Goal: Information Seeking & Learning: Learn about a topic

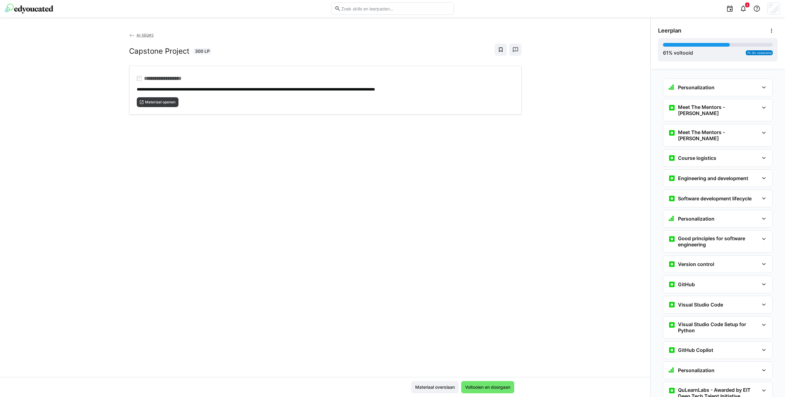
scroll to position [824, 0]
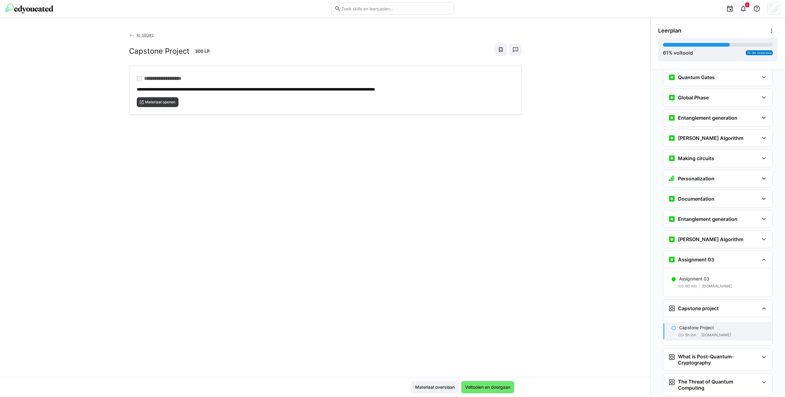
click at [170, 100] on span "Materiaal openen" at bounding box center [160, 102] width 32 height 5
click at [501, 387] on span "Voltooien en doorgaan" at bounding box center [487, 387] width 47 height 6
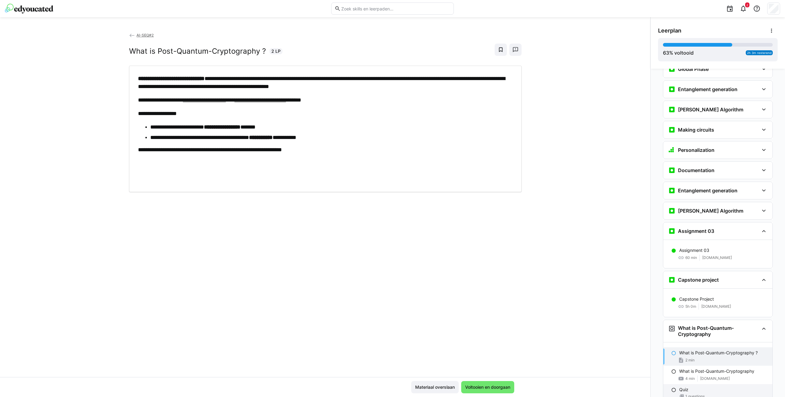
scroll to position [916, 0]
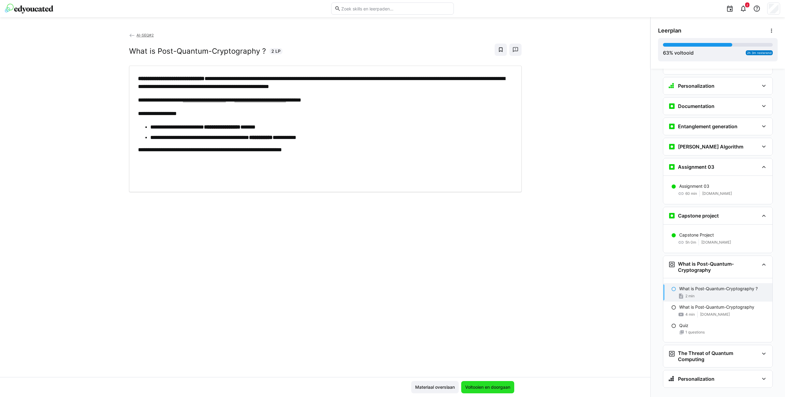
click at [507, 384] on span "Voltooien en doorgaan" at bounding box center [487, 387] width 47 height 6
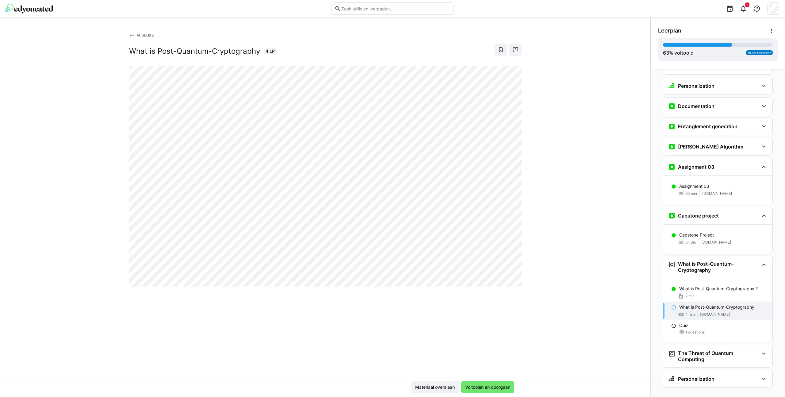
click at [630, 199] on div "AI-SEQ#2 What is Post-Quantum-Cryptography 4 LP" at bounding box center [325, 204] width 650 height 345
click at [485, 390] on span "Voltooien en doorgaan" at bounding box center [487, 387] width 47 height 6
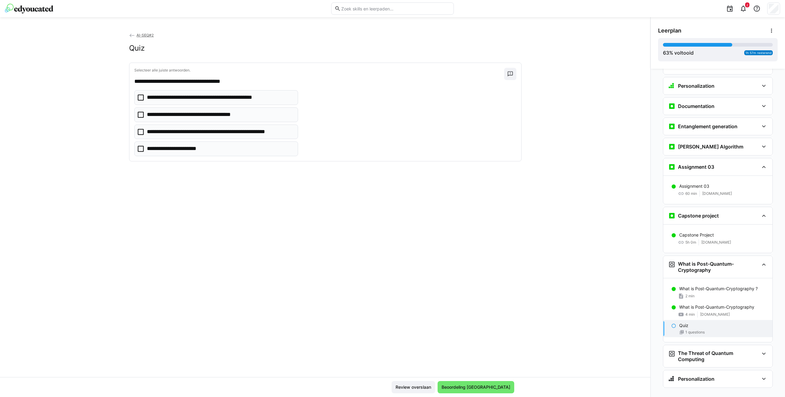
click at [185, 133] on p "**********" at bounding box center [220, 132] width 147 height 8
click at [489, 384] on span "Beoordeling [GEOGRAPHIC_DATA]" at bounding box center [476, 387] width 71 height 6
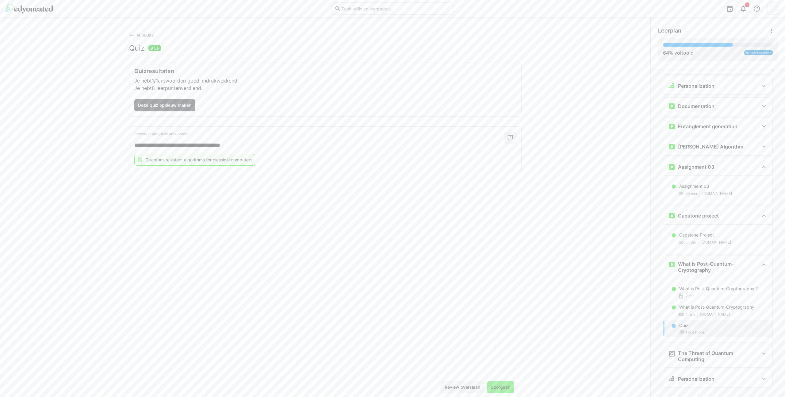
click at [505, 388] on span "Doorgaan" at bounding box center [500, 387] width 21 height 6
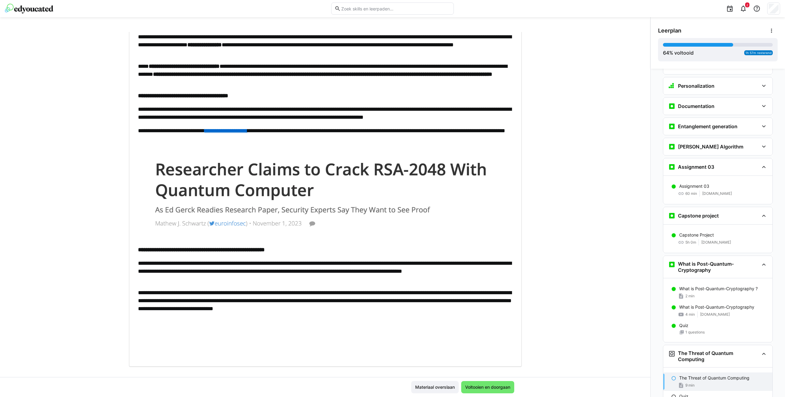
scroll to position [68, 0]
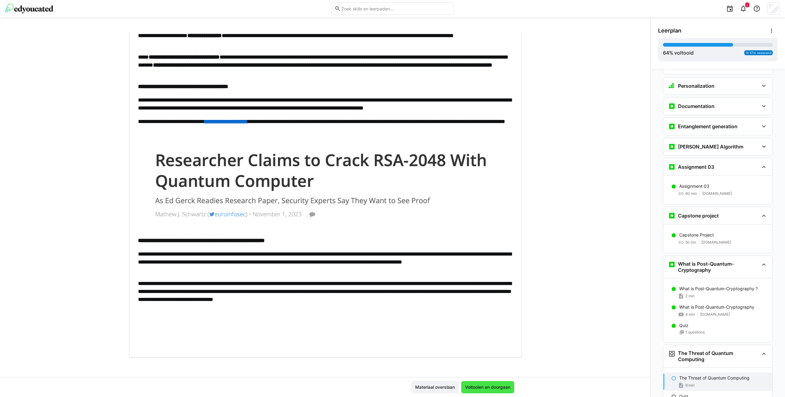
click at [482, 382] on span "Voltooien en doorgaan" at bounding box center [487, 387] width 53 height 12
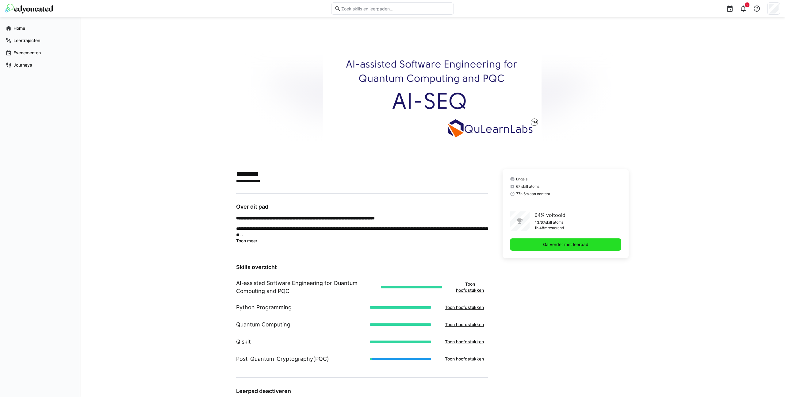
click at [573, 244] on span "Ga verder met leerpad" at bounding box center [565, 244] width 47 height 6
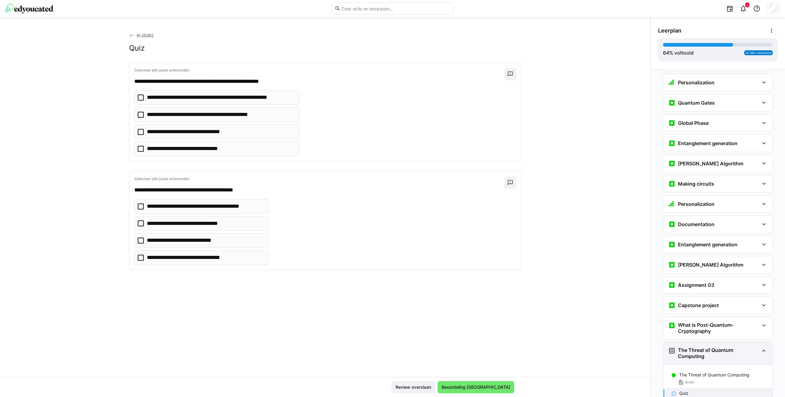
scroll to position [841, 0]
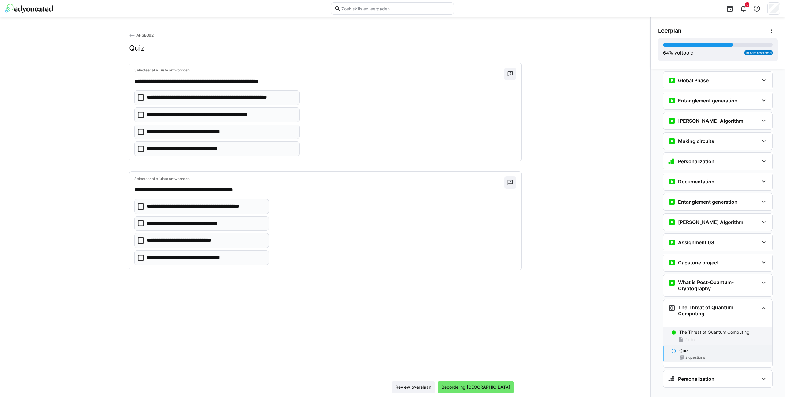
click at [697, 329] on p "The Threat of Quantum Computing" at bounding box center [714, 332] width 70 height 6
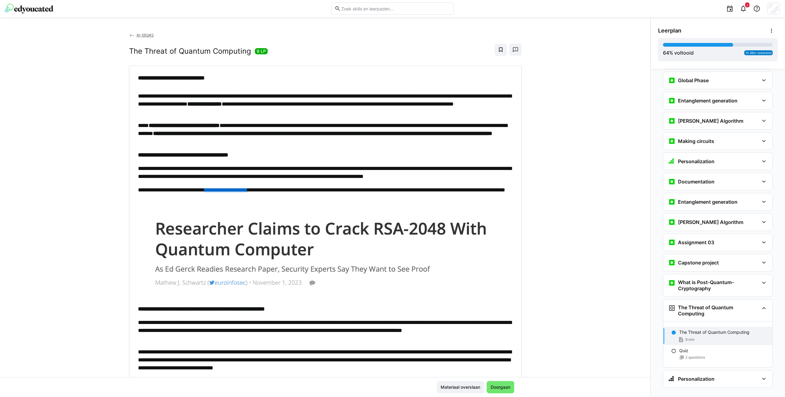
scroll to position [68, 0]
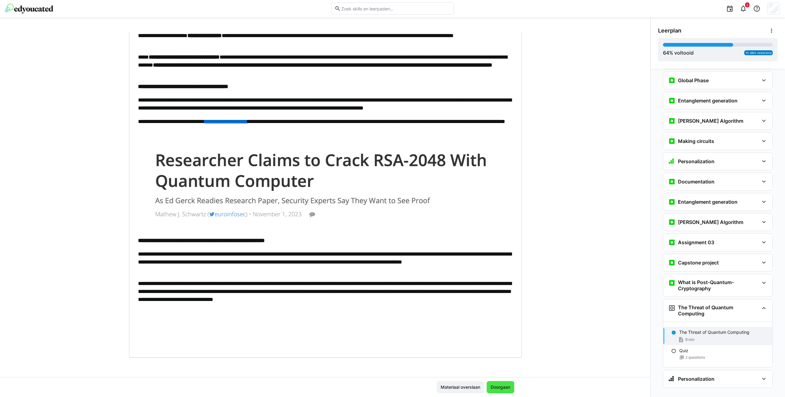
click at [506, 385] on span "Doorgaan" at bounding box center [500, 387] width 21 height 6
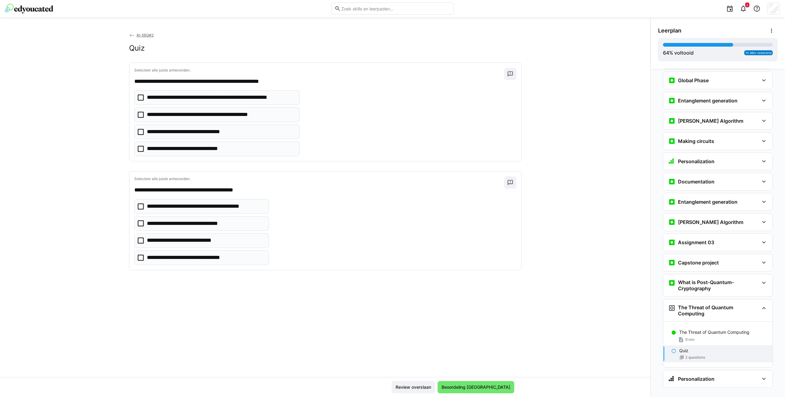
click at [155, 147] on p "**********" at bounding box center [193, 149] width 92 height 8
click at [160, 258] on p "**********" at bounding box center [194, 258] width 94 height 8
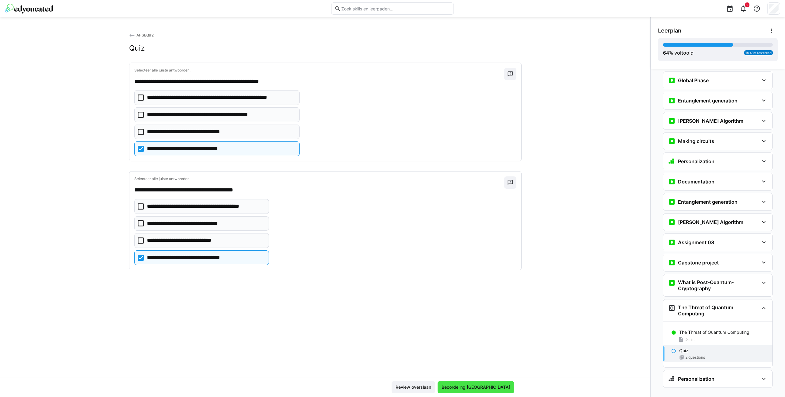
click at [487, 388] on span "Beoordeling [GEOGRAPHIC_DATA]" at bounding box center [476, 387] width 71 height 6
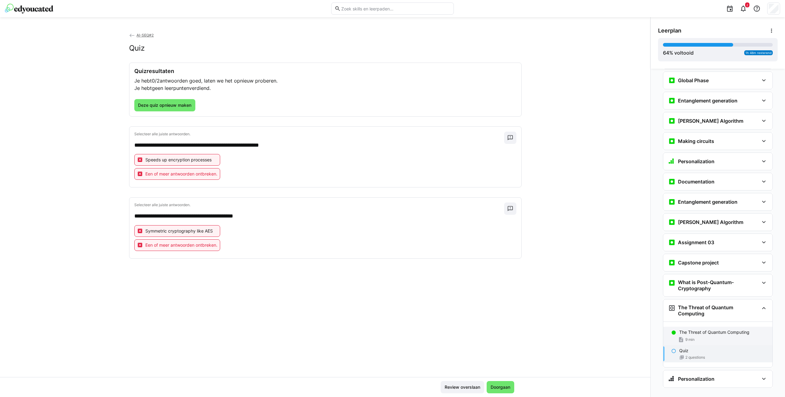
click at [688, 329] on p "The Threat of Quantum Computing" at bounding box center [714, 332] width 70 height 6
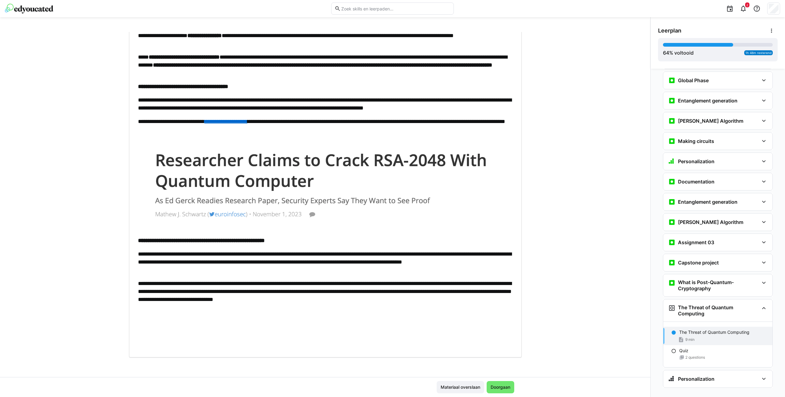
click at [220, 275] on div "**********" at bounding box center [325, 177] width 375 height 342
click at [497, 386] on span "Doorgaan" at bounding box center [500, 387] width 21 height 6
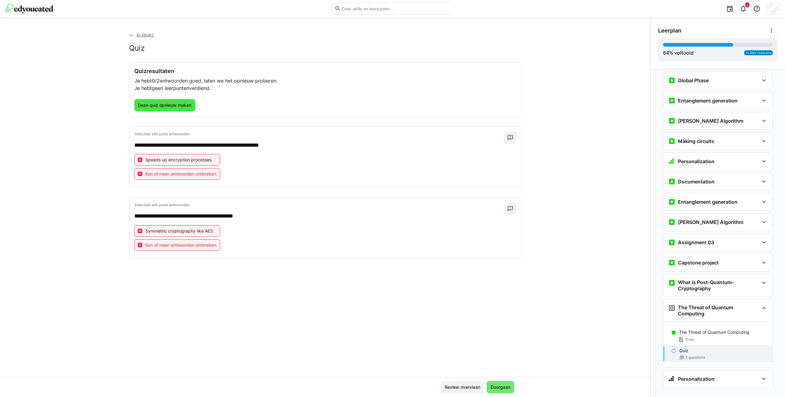
click at [174, 105] on span "Deze quiz opnieuw maken" at bounding box center [164, 105] width 55 height 6
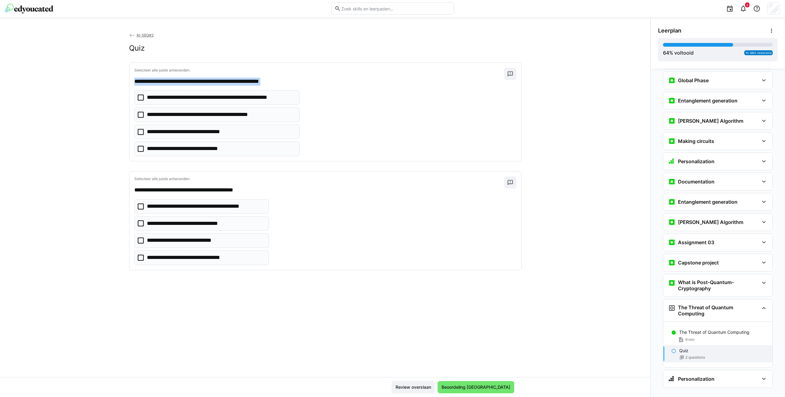
drag, startPoint x: 138, startPoint y: 83, endPoint x: 243, endPoint y: 155, distance: 127.9
click at [243, 155] on div "**********" at bounding box center [325, 112] width 392 height 98
click at [261, 192] on p "**********" at bounding box center [319, 190] width 370 height 8
click at [297, 84] on p "**********" at bounding box center [319, 82] width 370 height 8
drag, startPoint x: 203, startPoint y: 78, endPoint x: 127, endPoint y: 80, distance: 75.8
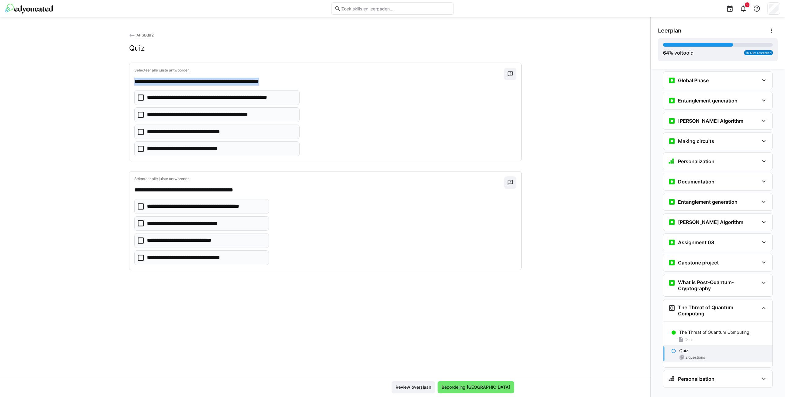
click at [129, 80] on div "**********" at bounding box center [325, 112] width 392 height 99
copy p "**********"
click at [220, 98] on p "**********" at bounding box center [221, 98] width 148 height 8
click at [239, 204] on p "**********" at bounding box center [206, 206] width 118 height 8
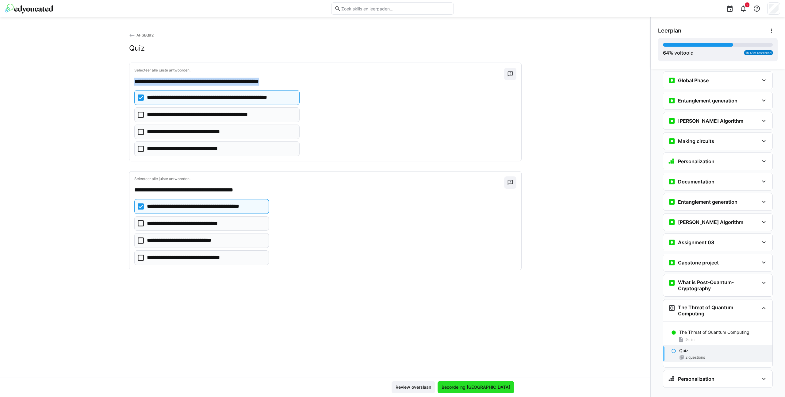
click at [487, 387] on span "Beoordeling [GEOGRAPHIC_DATA]" at bounding box center [476, 387] width 71 height 6
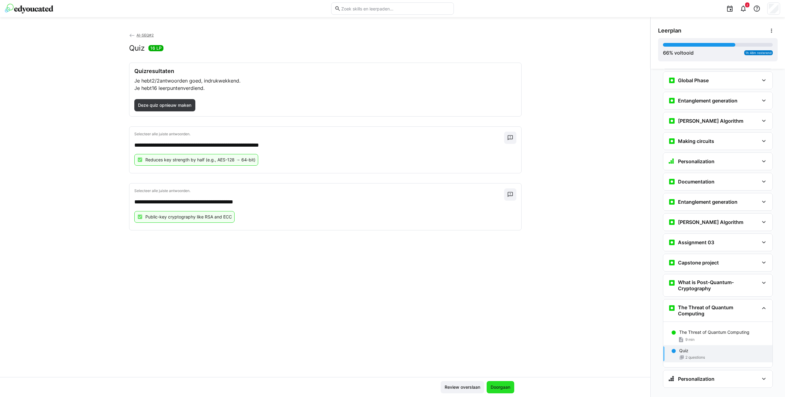
click at [500, 386] on span "Doorgaan" at bounding box center [500, 387] width 21 height 6
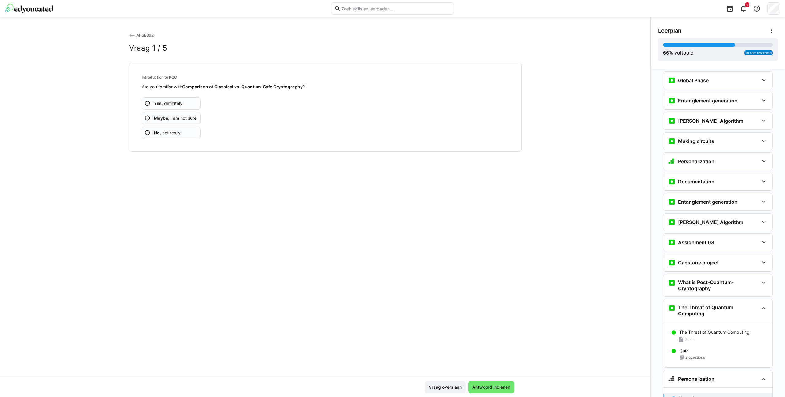
drag, startPoint x: 170, startPoint y: 131, endPoint x: 182, endPoint y: 139, distance: 14.7
click at [169, 131] on span "No , not really" at bounding box center [167, 133] width 27 height 6
click at [488, 385] on span "Antwoord indienen" at bounding box center [491, 387] width 40 height 6
click at [178, 150] on div "Introduction to PQC Are you familiar with Security Basis ? Yes , definitely May…" at bounding box center [325, 107] width 392 height 88
click at [168, 129] on app-assessment-question-radio "No , not really" at bounding box center [171, 133] width 59 height 12
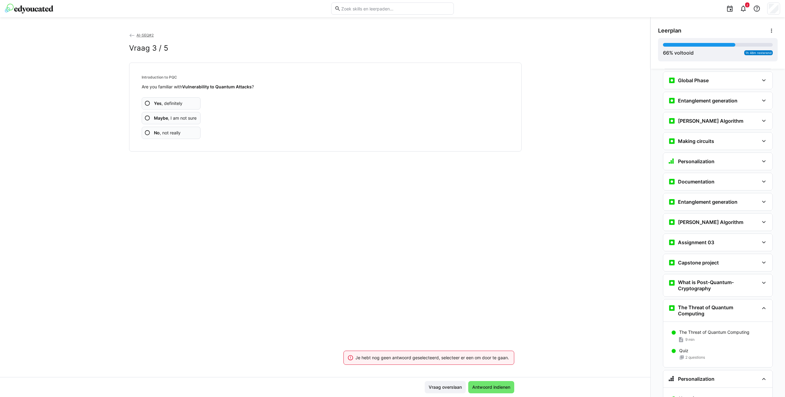
click at [184, 133] on app-assessment-question-radio "No , not really" at bounding box center [171, 133] width 59 height 12
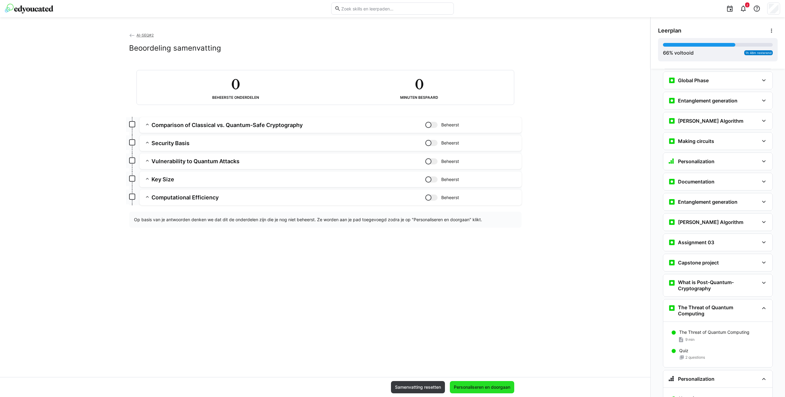
click at [472, 386] on span "Personaliseren en doorgaan" at bounding box center [482, 387] width 58 height 6
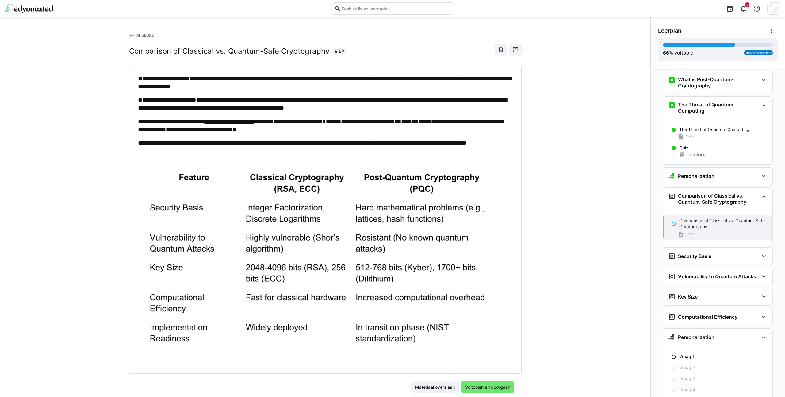
scroll to position [16, 0]
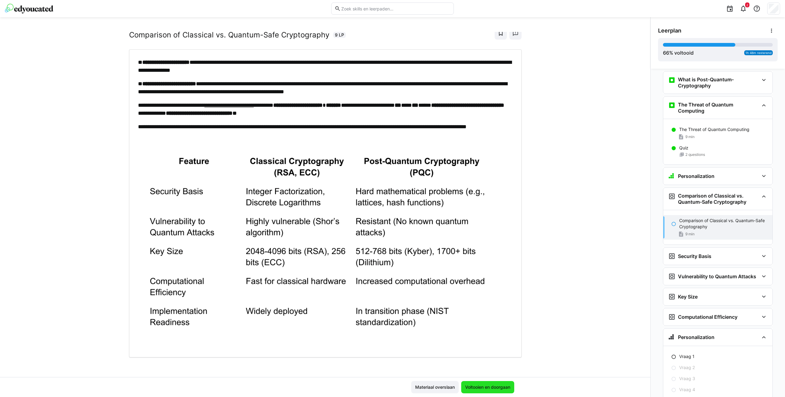
click at [485, 388] on span "Voltooien en doorgaan" at bounding box center [487, 387] width 47 height 6
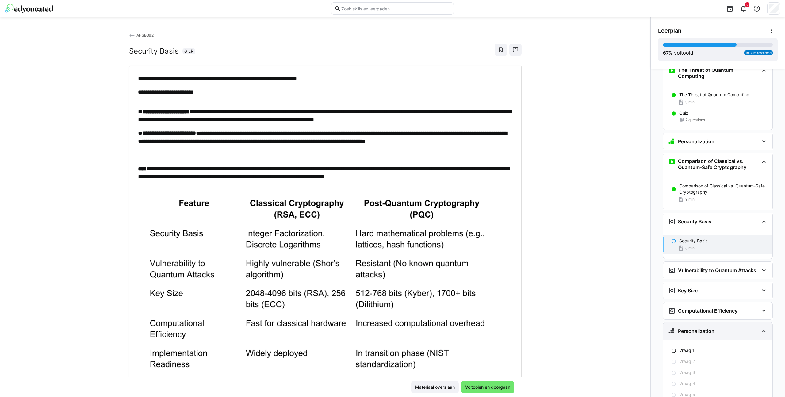
scroll to position [1107, 0]
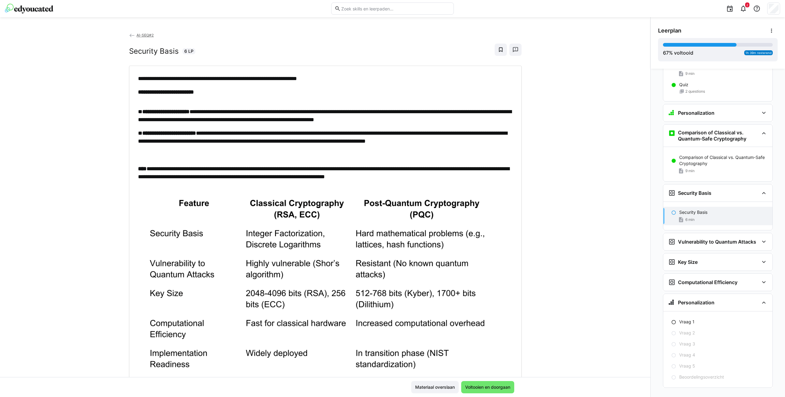
click at [225, 141] on p "**********" at bounding box center [325, 141] width 375 height 24
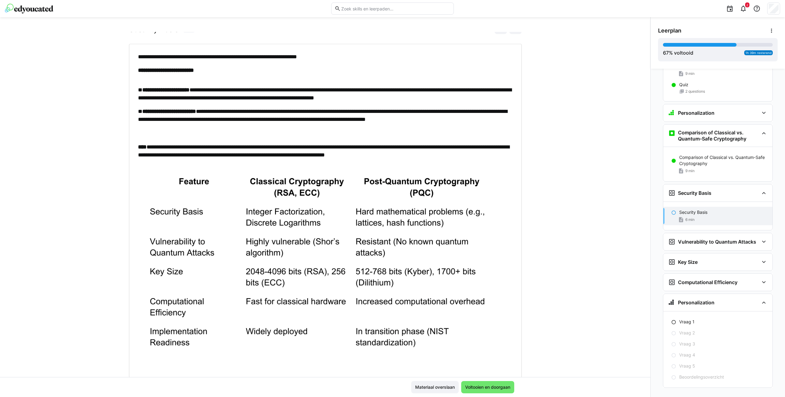
scroll to position [42, 0]
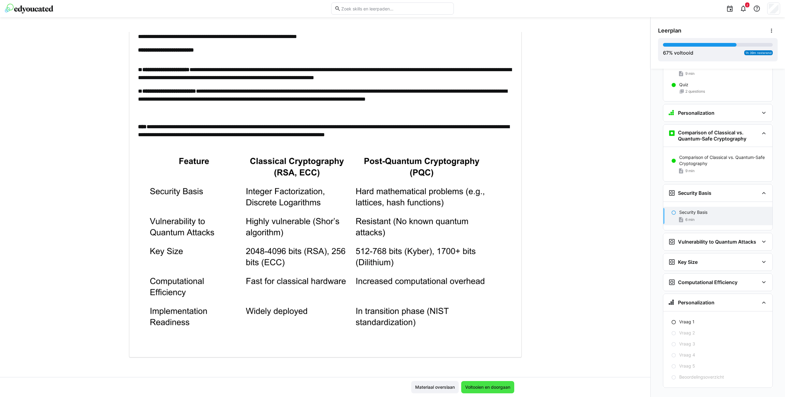
click at [501, 387] on span "Voltooien en doorgaan" at bounding box center [487, 387] width 47 height 6
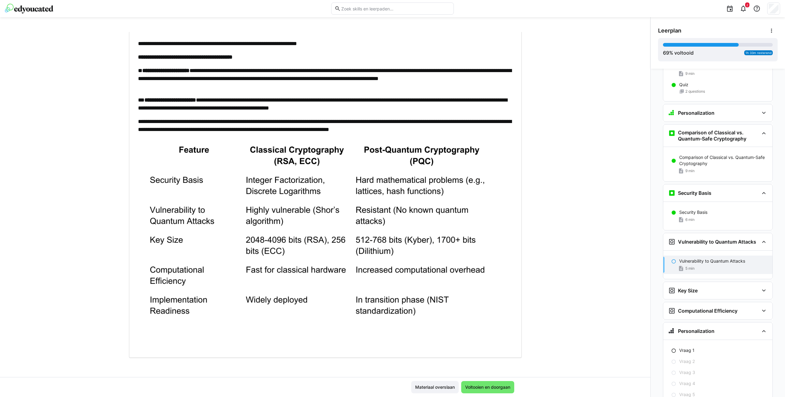
scroll to position [35, 0]
click at [476, 382] on span "Voltooien en doorgaan" at bounding box center [487, 387] width 53 height 12
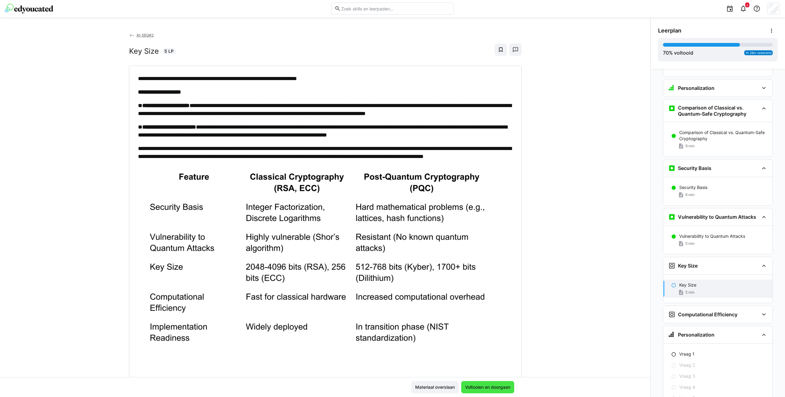
scroll to position [1135, 0]
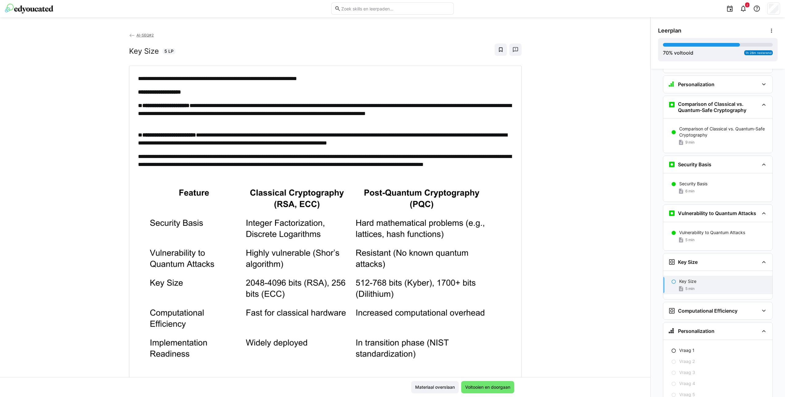
click at [183, 121] on p "**********" at bounding box center [325, 113] width 375 height 24
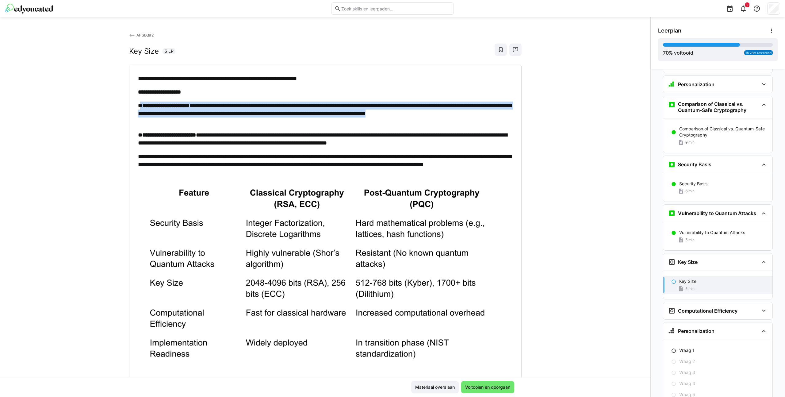
drag, startPoint x: 154, startPoint y: 113, endPoint x: 137, endPoint y: 105, distance: 18.9
click at [138, 105] on p "**********" at bounding box center [325, 113] width 375 height 24
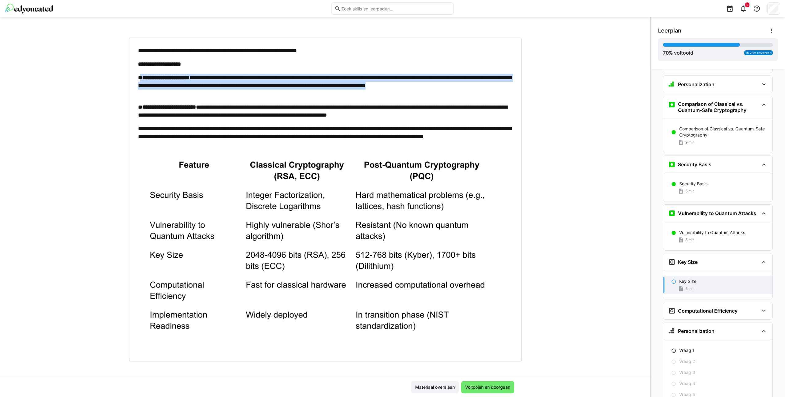
scroll to position [32, 0]
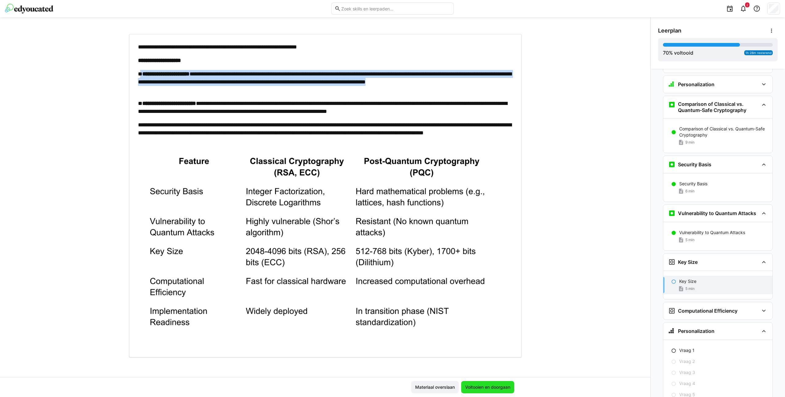
click at [487, 388] on span "Voltooien en doorgaan" at bounding box center [487, 387] width 47 height 6
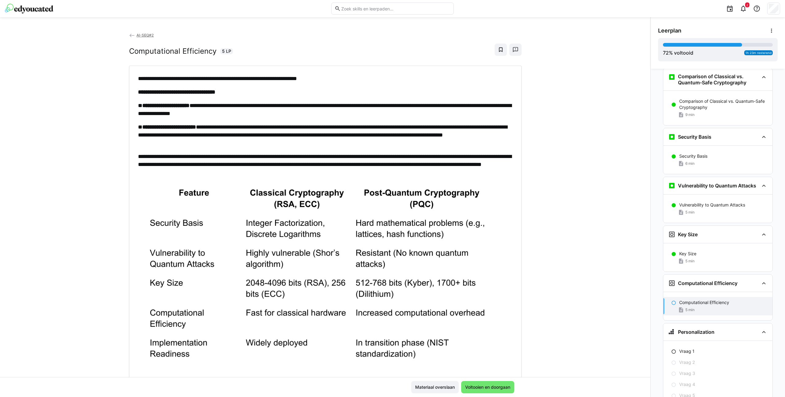
scroll to position [1164, 0]
click button "Voltooien en doorgaan" at bounding box center [487, 387] width 53 height 12
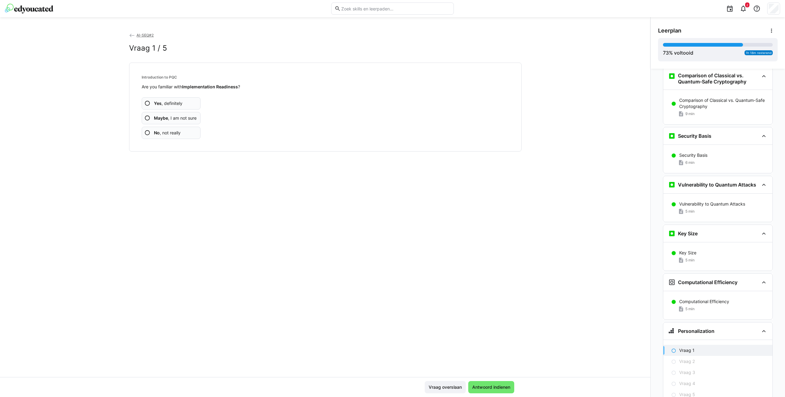
scroll to position [1192, 0]
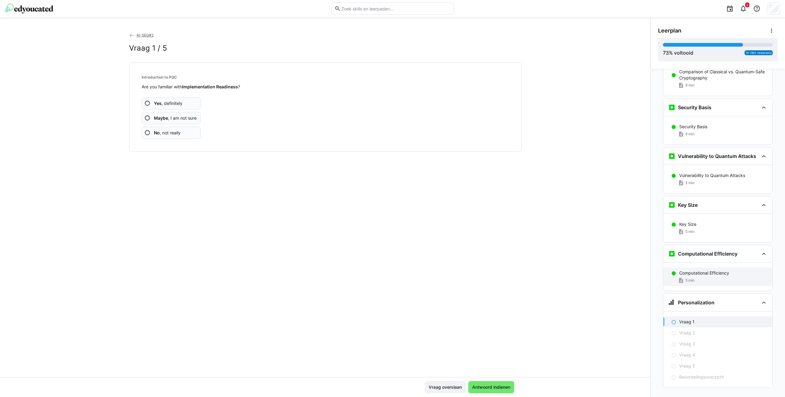
click at [702, 277] on div "5 min" at bounding box center [723, 280] width 88 height 6
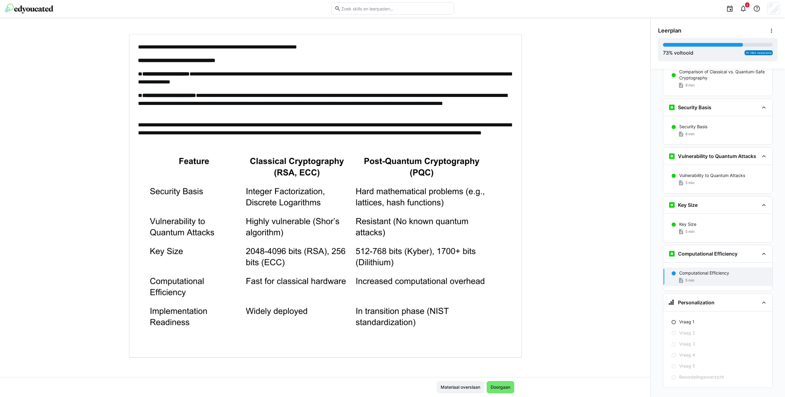
scroll to position [31, 0]
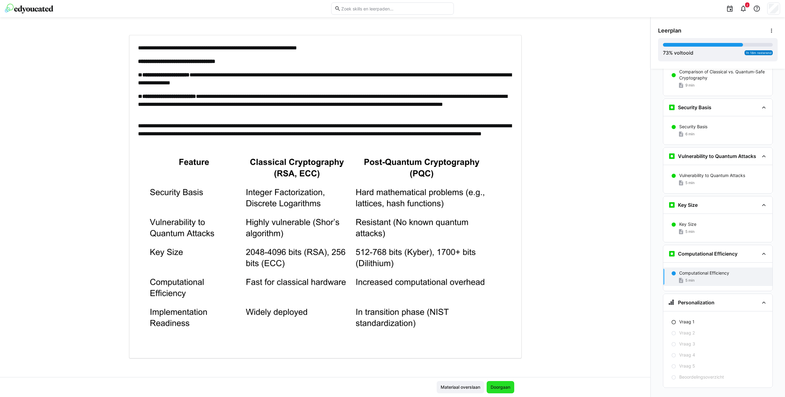
click at [500, 386] on span "Doorgaan" at bounding box center [500, 387] width 21 height 6
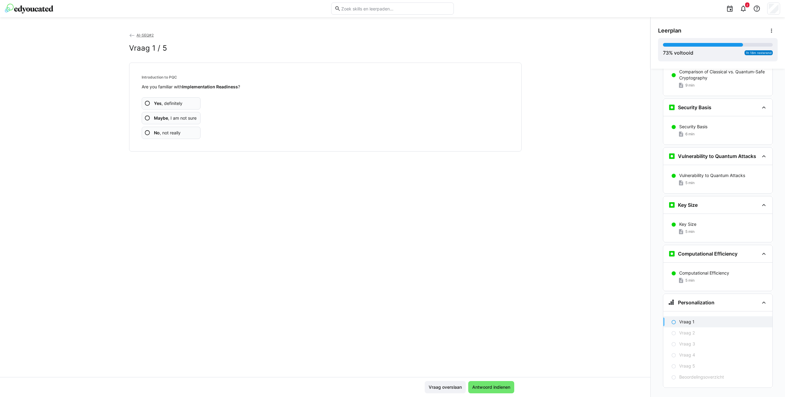
click at [178, 130] on span "No , not really" at bounding box center [167, 133] width 27 height 6
click at [173, 137] on app-assessment-question-radio "No , not really" at bounding box center [171, 133] width 59 height 12
click at [186, 134] on app-assessment-question-radio "No , not really" at bounding box center [171, 133] width 59 height 12
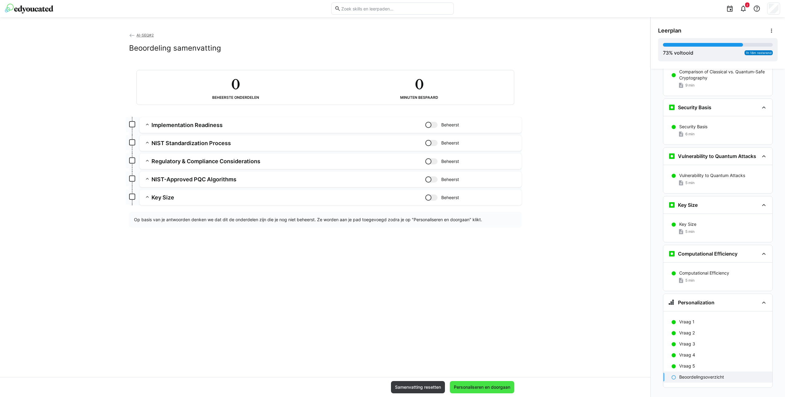
click at [488, 387] on span "Personaliseren en doorgaan" at bounding box center [482, 387] width 58 height 6
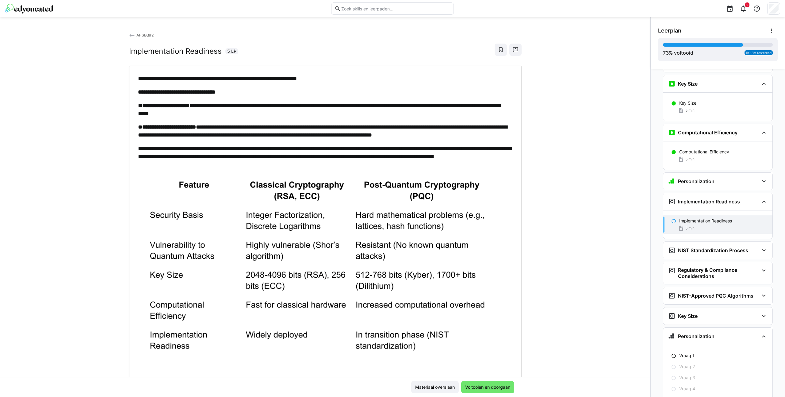
scroll to position [1320, 0]
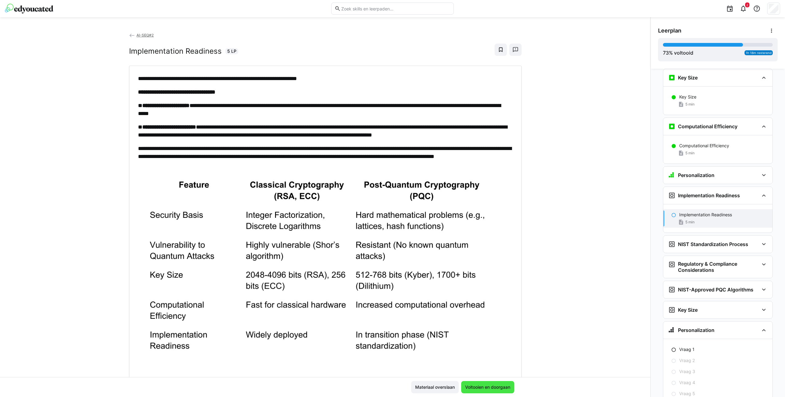
click at [489, 383] on span "Voltooien en doorgaan" at bounding box center [487, 387] width 53 height 12
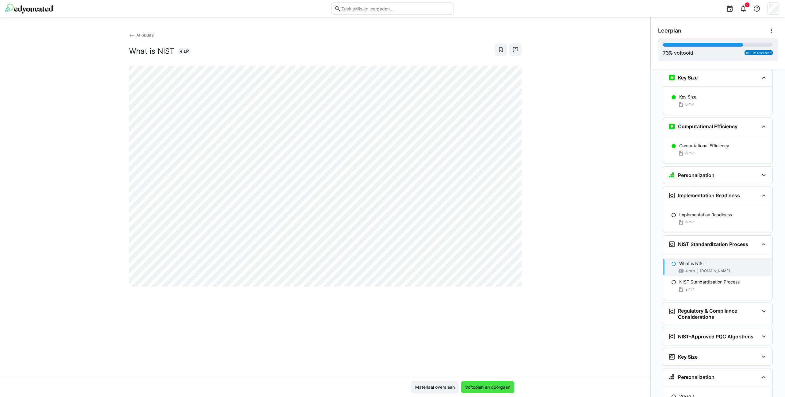
scroll to position [1347, 0]
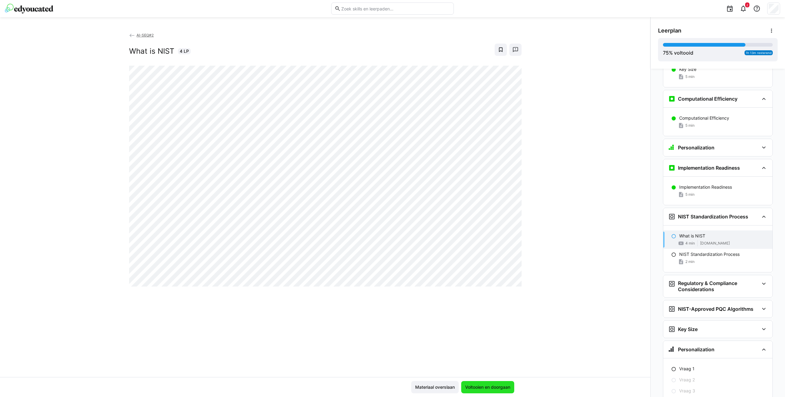
click at [491, 387] on span "Voltooien en doorgaan" at bounding box center [487, 387] width 47 height 6
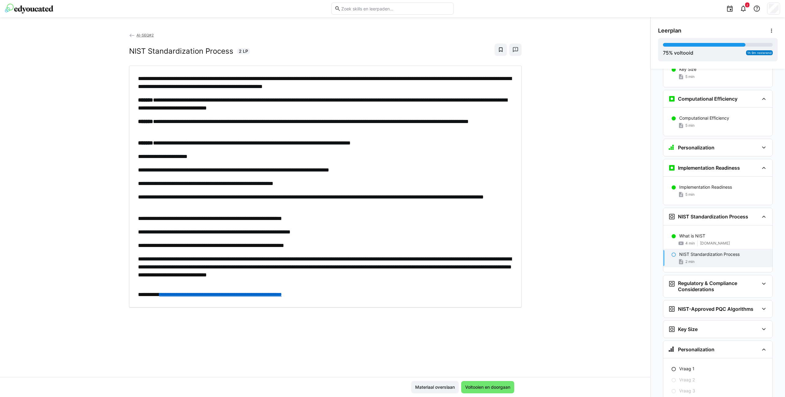
click at [262, 189] on div "**********" at bounding box center [325, 187] width 375 height 224
click at [488, 383] on span "Voltooien en doorgaan" at bounding box center [487, 387] width 53 height 12
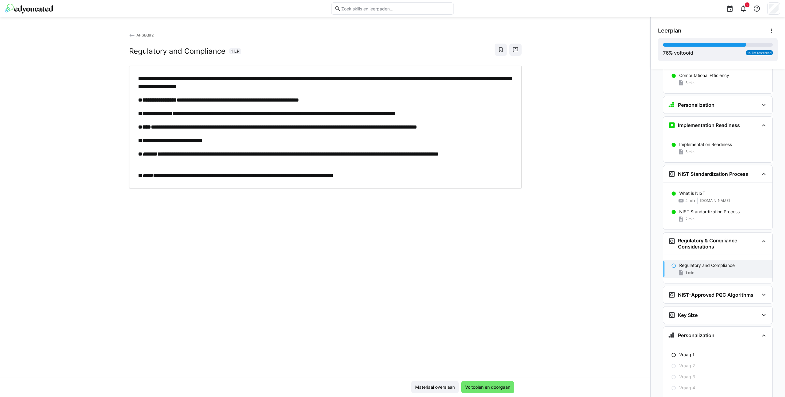
scroll to position [1394, 0]
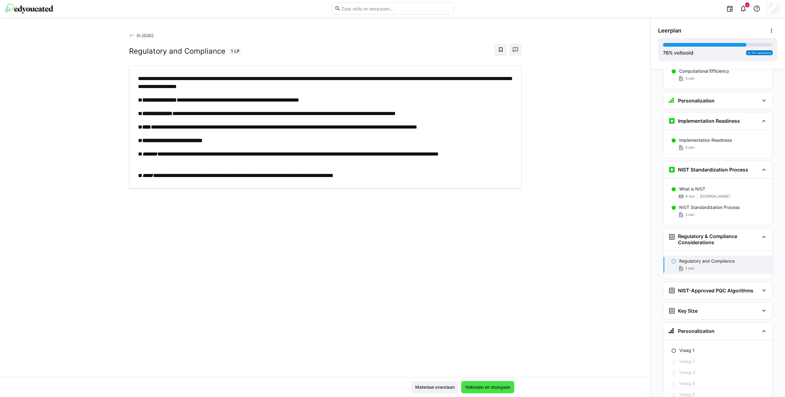
click at [499, 389] on span "Voltooien en doorgaan" at bounding box center [487, 387] width 47 height 6
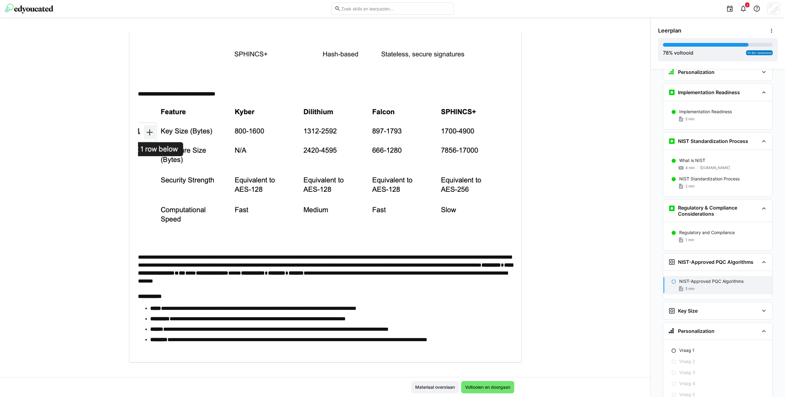
scroll to position [156, 0]
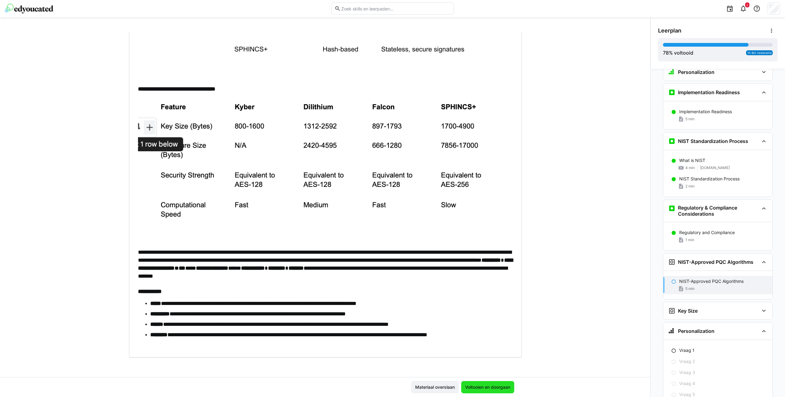
click at [477, 384] on span "Voltooien en doorgaan" at bounding box center [487, 387] width 47 height 6
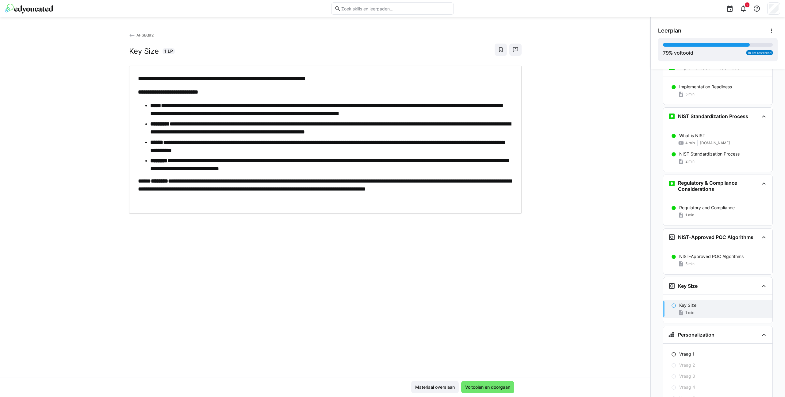
scroll to position [1451, 0]
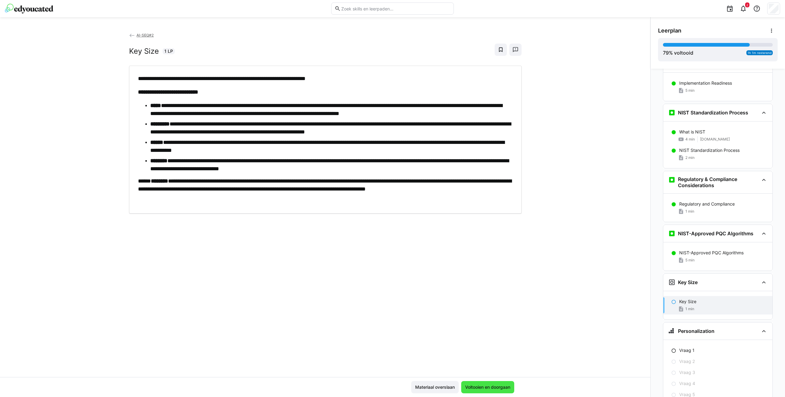
click at [481, 389] on span "Voltooien en doorgaan" at bounding box center [487, 387] width 47 height 6
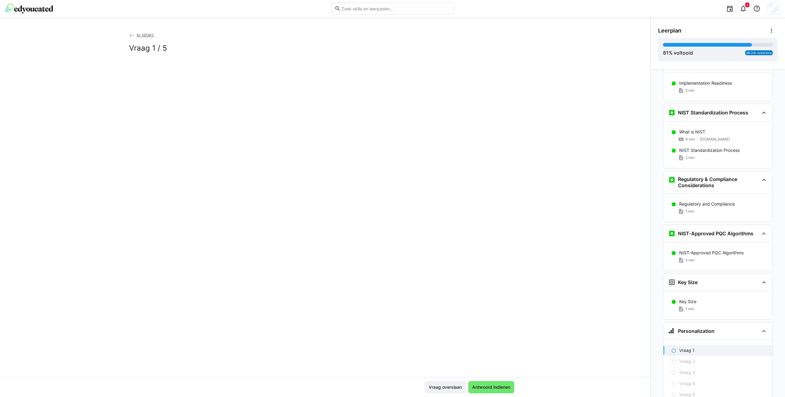
scroll to position [1480, 0]
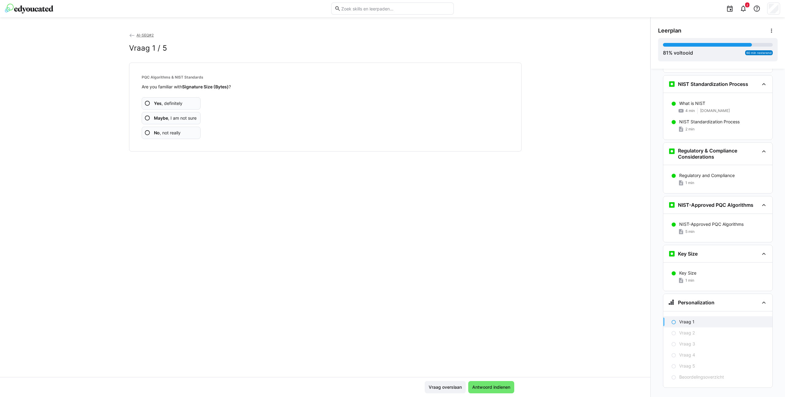
click at [176, 128] on app-assessment-question-radio "No , not really" at bounding box center [171, 133] width 59 height 12
click at [172, 128] on app-assessment-question-radio "No , not really" at bounding box center [171, 133] width 59 height 12
click at [176, 136] on app-assessment-question-radio "No , not really" at bounding box center [171, 133] width 59 height 12
click at [180, 136] on app-assessment-question-radio "No , not really" at bounding box center [171, 133] width 59 height 12
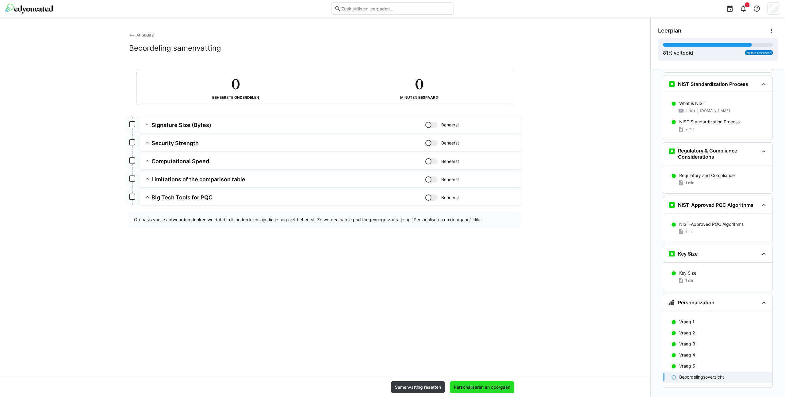
click at [495, 386] on span "Personaliseren en doorgaan" at bounding box center [482, 387] width 58 height 6
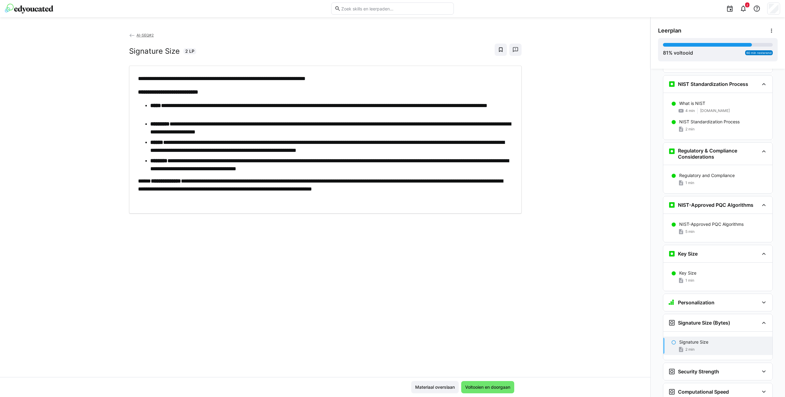
scroll to position [1608, 0]
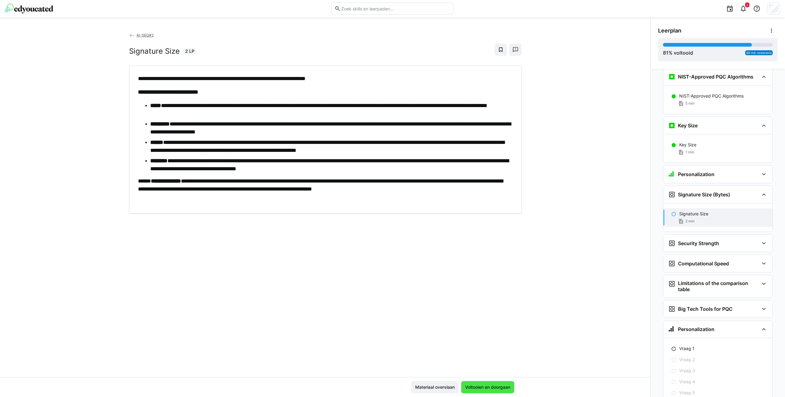
click at [504, 384] on span "Voltooien en doorgaan" at bounding box center [487, 387] width 47 height 6
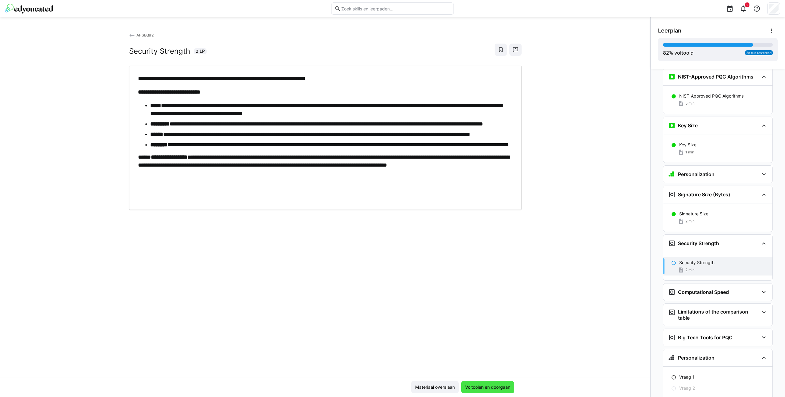
scroll to position [1635, 0]
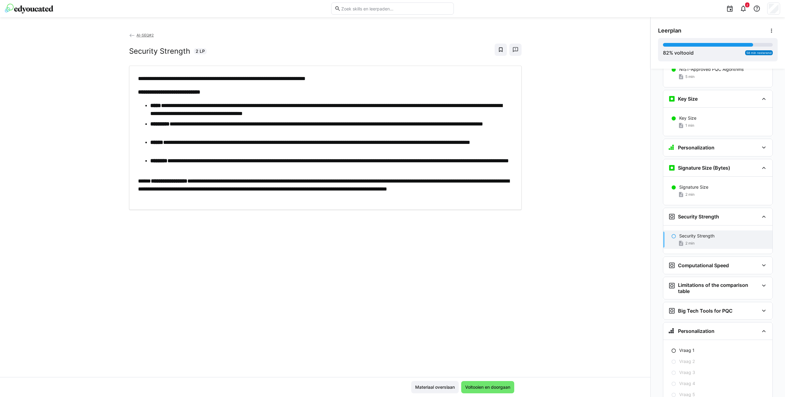
click at [209, 198] on p "**********" at bounding box center [325, 189] width 375 height 24
click at [477, 389] on span "Voltooien en doorgaan" at bounding box center [487, 387] width 47 height 6
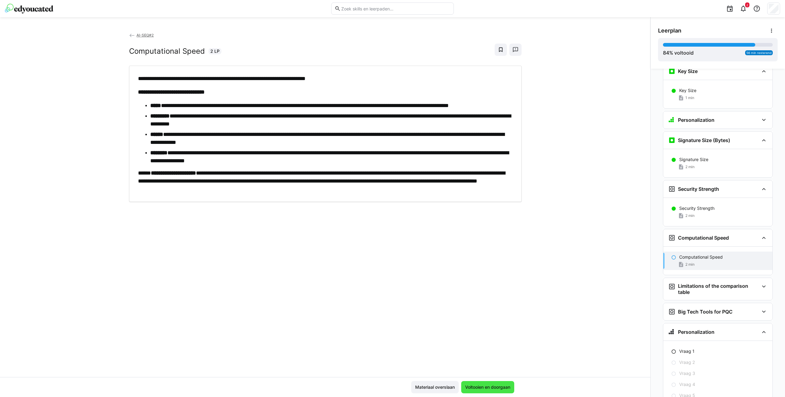
scroll to position [1663, 0]
click at [488, 388] on span "Voltooien en doorgaan" at bounding box center [487, 387] width 47 height 6
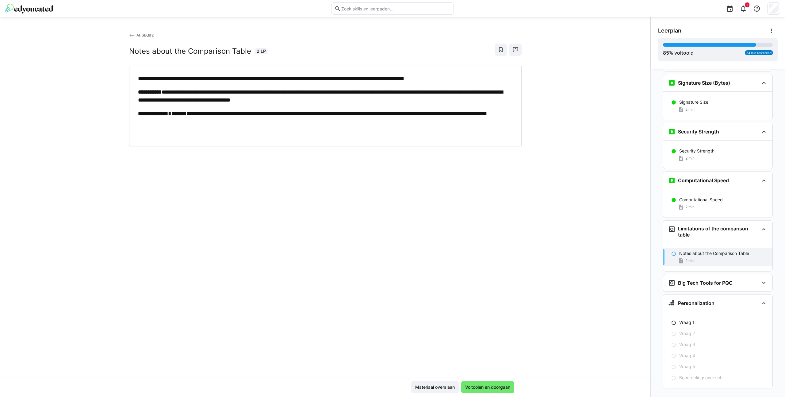
scroll to position [1720, 0]
click at [482, 385] on span "Voltooien en doorgaan" at bounding box center [487, 387] width 47 height 6
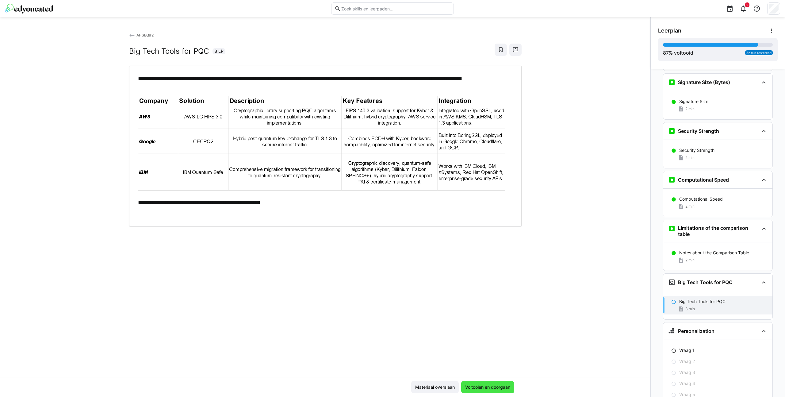
click at [479, 391] on span "Voltooien en doorgaan" at bounding box center [487, 387] width 53 height 12
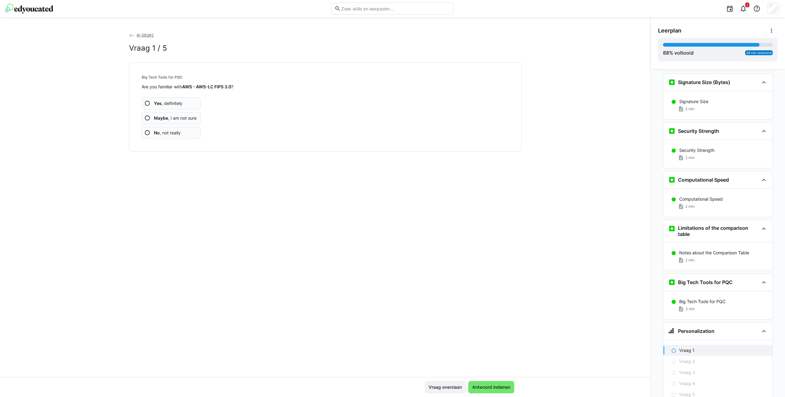
scroll to position [1749, 0]
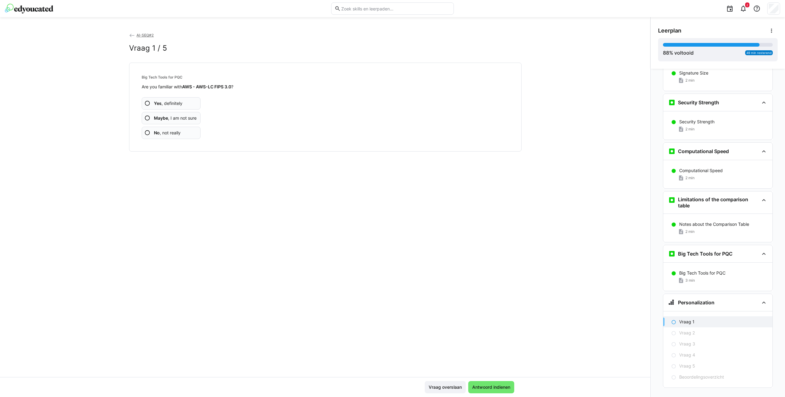
click at [179, 130] on span "No , not really" at bounding box center [167, 133] width 27 height 6
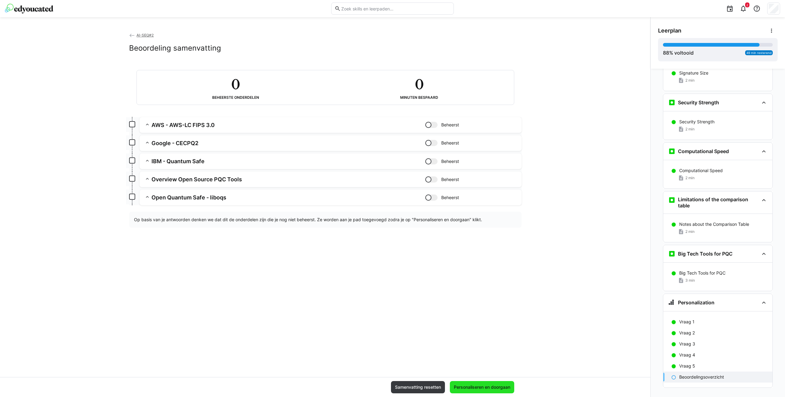
click at [501, 386] on span "Personaliseren en doorgaan" at bounding box center [482, 387] width 58 height 6
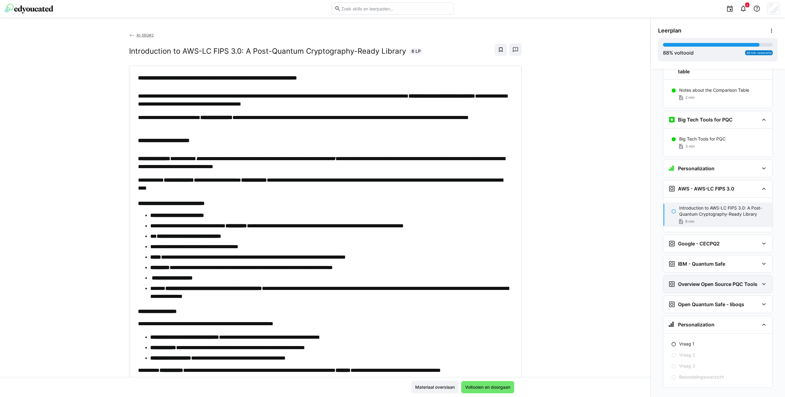
scroll to position [1882, 0]
click at [485, 388] on span "Voltooien en doorgaan" at bounding box center [487, 387] width 47 height 6
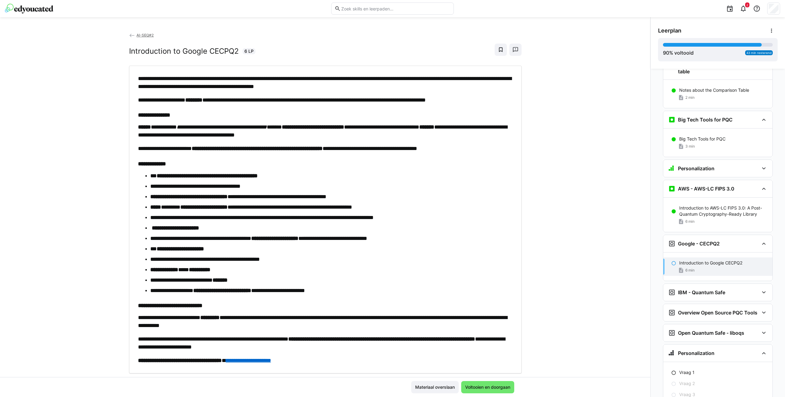
scroll to position [2, 0]
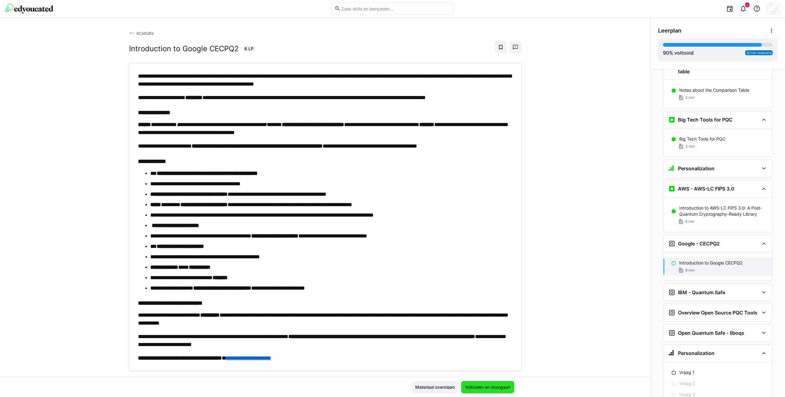
click at [492, 386] on span "Voltooien en doorgaan" at bounding box center [487, 387] width 47 height 6
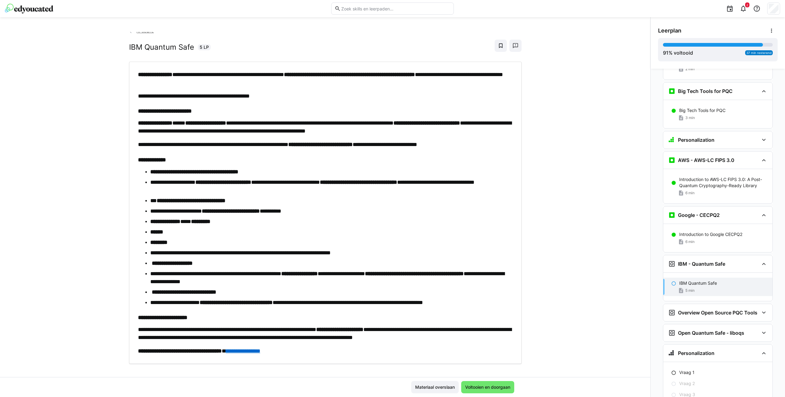
scroll to position [10, 0]
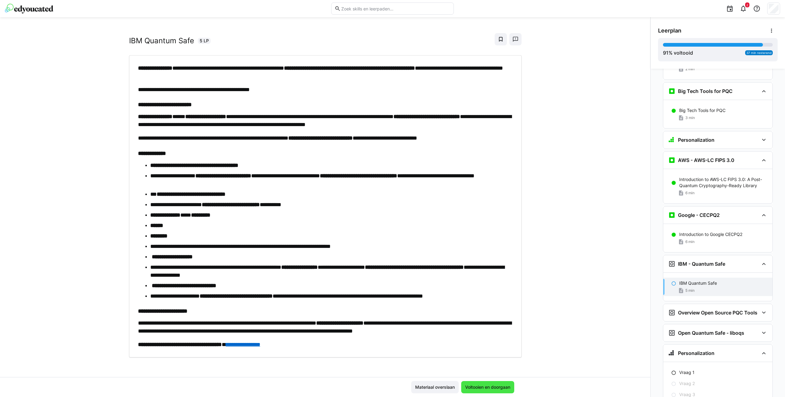
click at [485, 388] on span "Voltooien en doorgaan" at bounding box center [487, 387] width 47 height 6
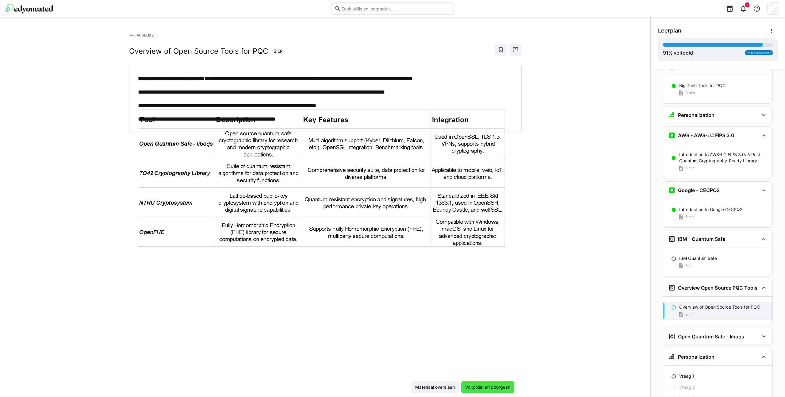
scroll to position [1940, 0]
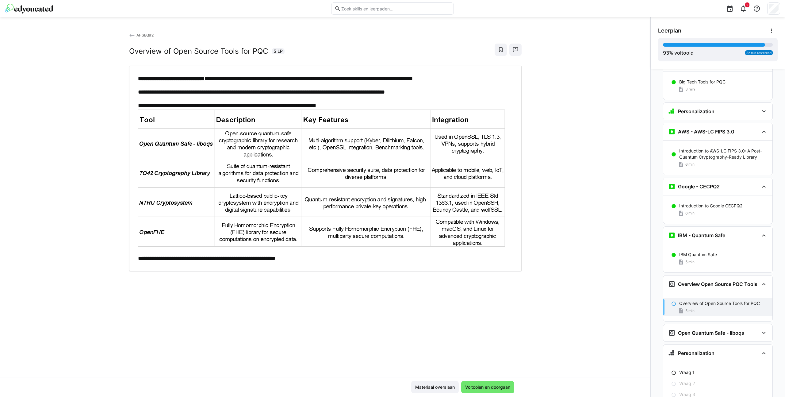
click at [243, 151] on img at bounding box center [321, 177] width 367 height 137
drag, startPoint x: 338, startPoint y: 104, endPoint x: 296, endPoint y: 105, distance: 42.6
click at [296, 105] on p "**********" at bounding box center [325, 174] width 375 height 147
copy p "**********"
drag, startPoint x: 582, startPoint y: 295, endPoint x: 575, endPoint y: 299, distance: 8.5
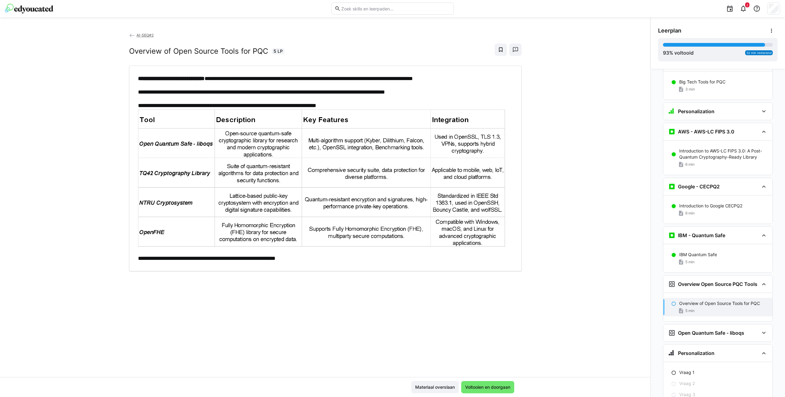
click at [582, 295] on div "**********" at bounding box center [325, 204] width 650 height 345
click at [484, 386] on span "Voltooien en doorgaan" at bounding box center [487, 387] width 47 height 6
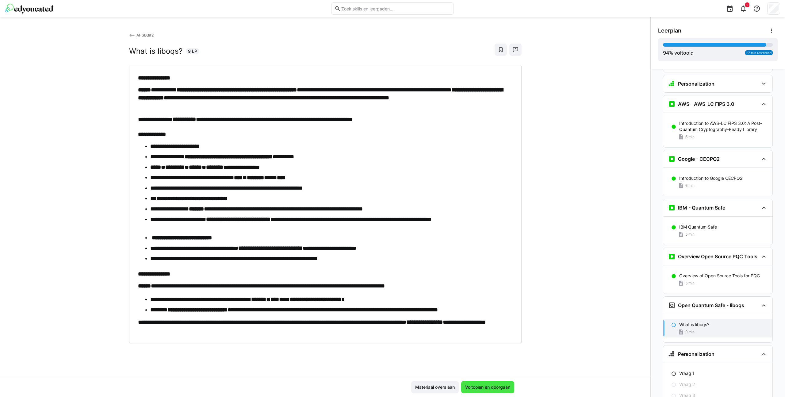
scroll to position [1968, 0]
click at [481, 387] on span "Voltooien en doorgaan" at bounding box center [487, 387] width 47 height 6
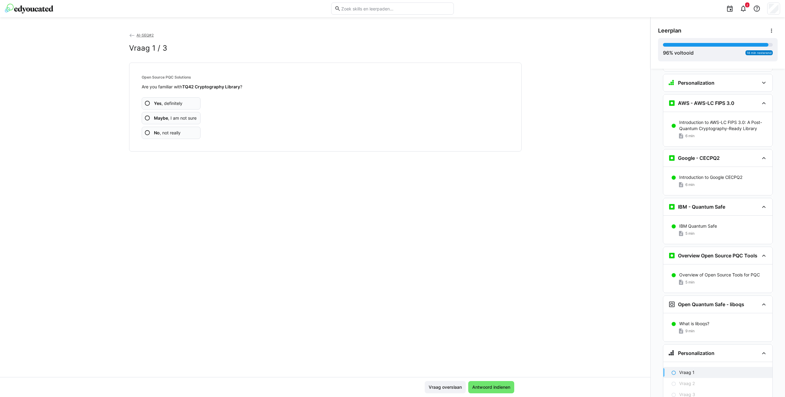
scroll to position [1997, 0]
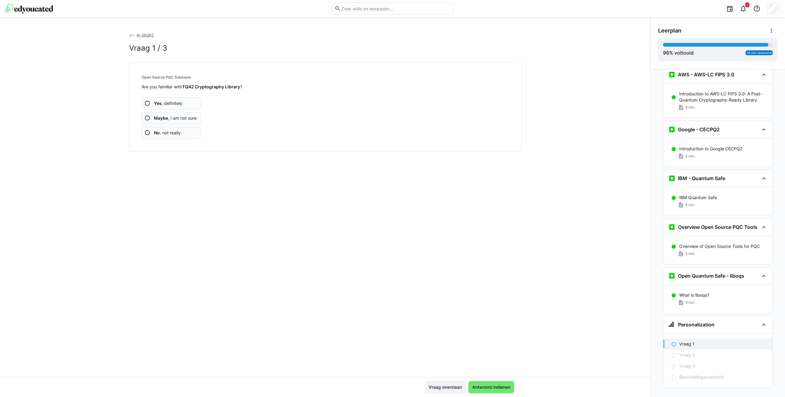
click at [182, 128] on app-assessment-question-radio "No , not really" at bounding box center [171, 133] width 59 height 12
click at [178, 134] on span "No , not really" at bounding box center [167, 133] width 27 height 6
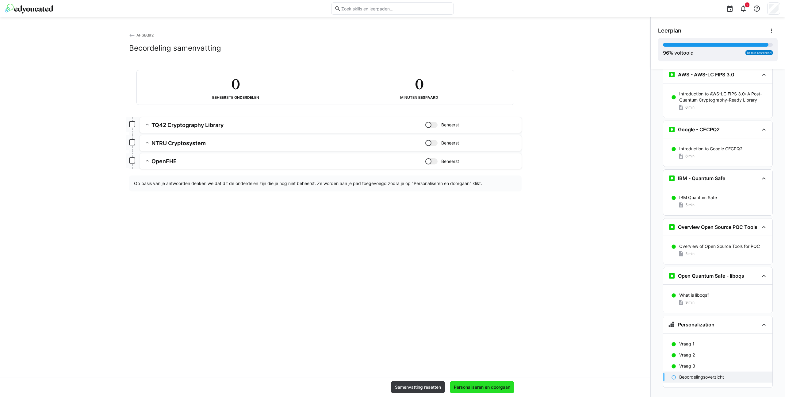
click at [488, 389] on span "Personaliseren en doorgaan" at bounding box center [482, 387] width 58 height 6
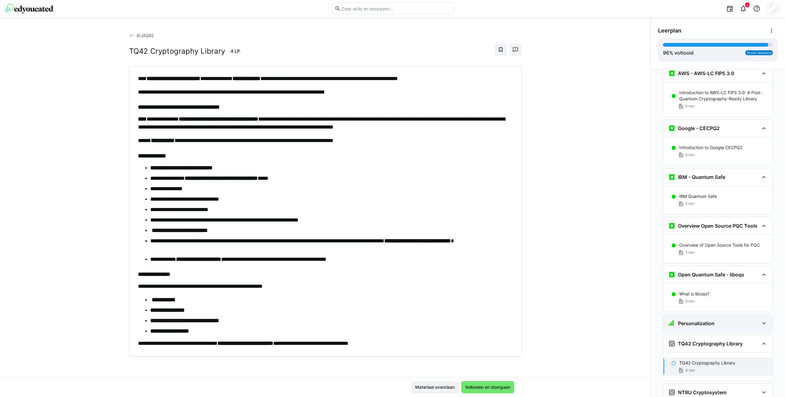
scroll to position [2032, 0]
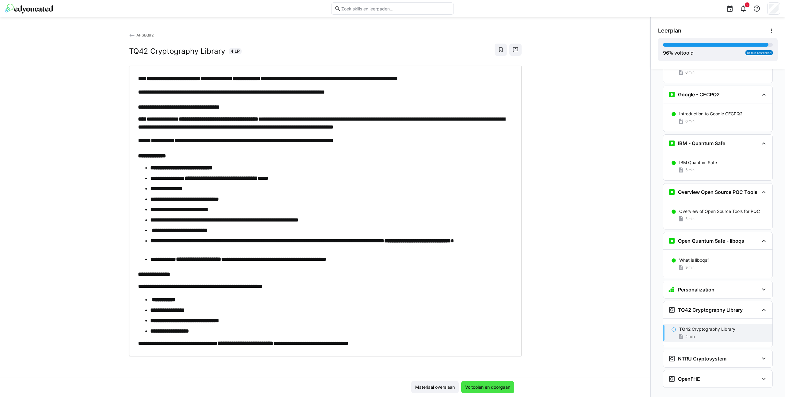
click at [486, 390] on span "Voltooien en doorgaan" at bounding box center [487, 387] width 53 height 12
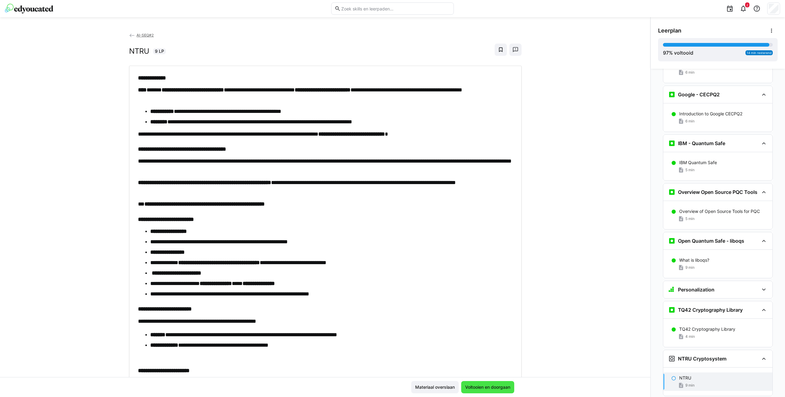
click at [502, 386] on span "Voltooien en doorgaan" at bounding box center [487, 387] width 47 height 6
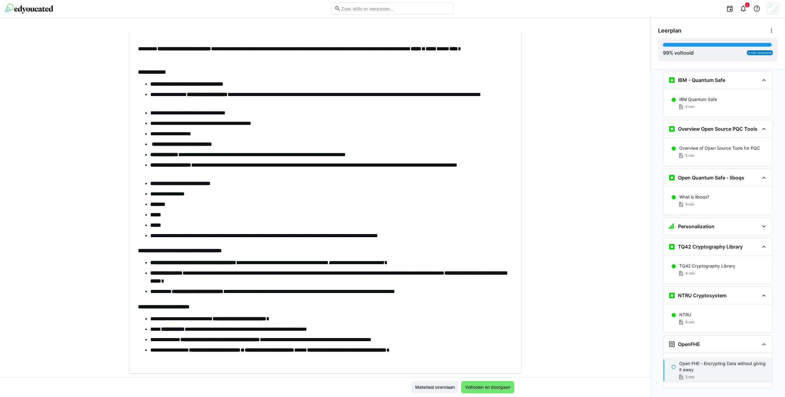
scroll to position [132, 0]
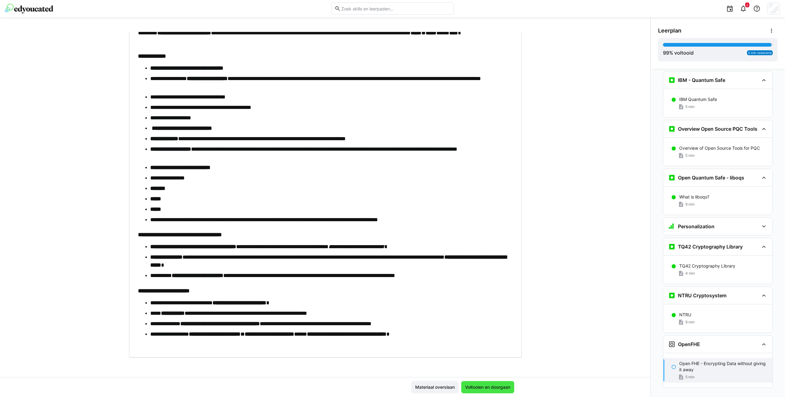
click at [476, 386] on span "Voltooien en doorgaan" at bounding box center [487, 387] width 47 height 6
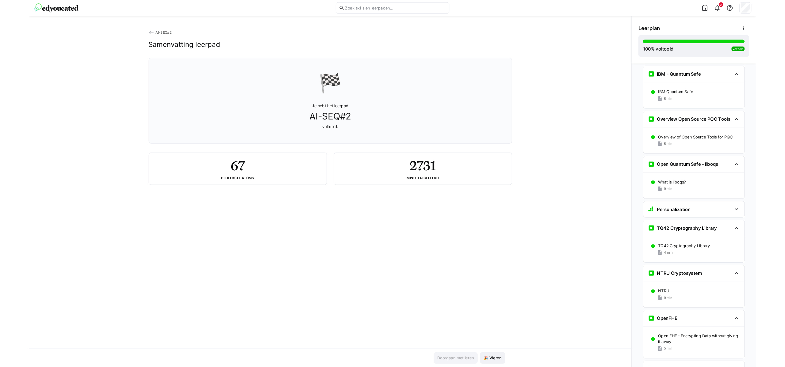
scroll to position [2115, 0]
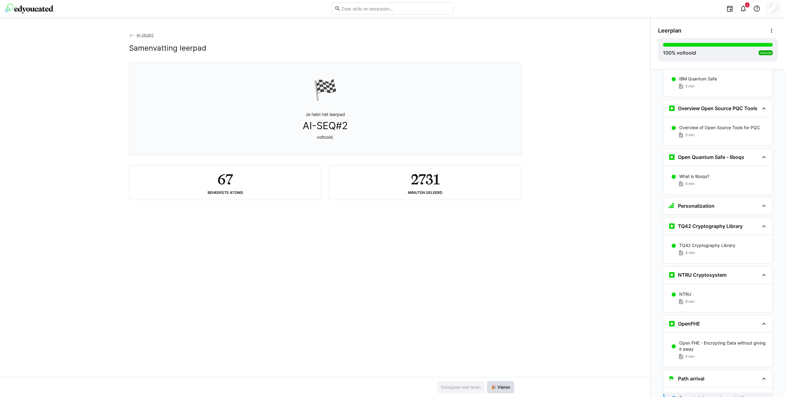
click at [494, 388] on span "🎉 Vieren" at bounding box center [500, 387] width 21 height 6
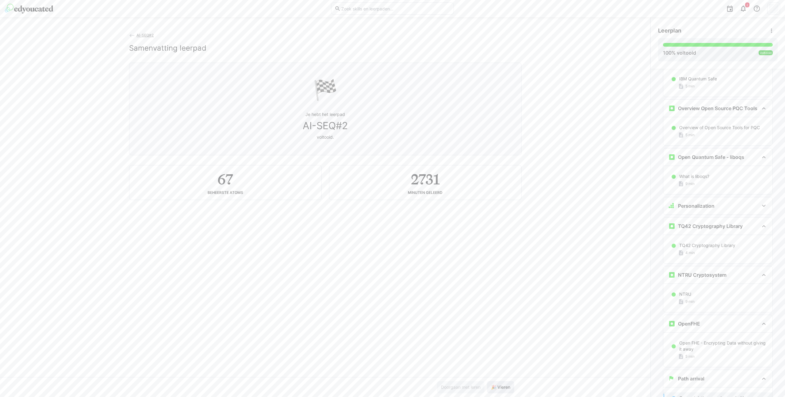
click at [506, 388] on span "🎉 Vieren" at bounding box center [500, 387] width 21 height 6
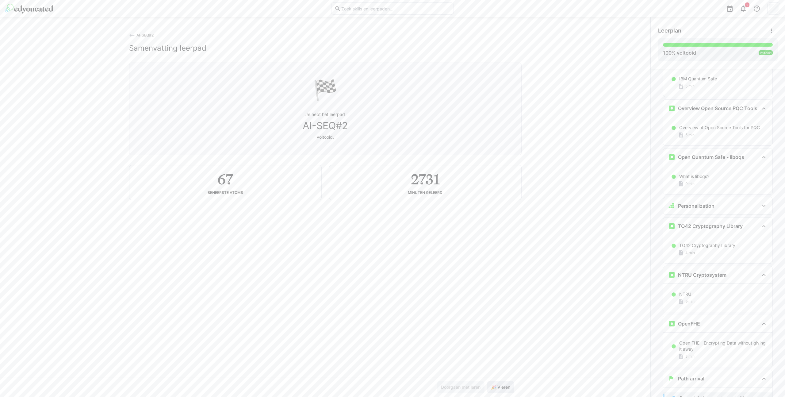
click at [506, 388] on span "🎉 Vieren" at bounding box center [500, 387] width 21 height 6
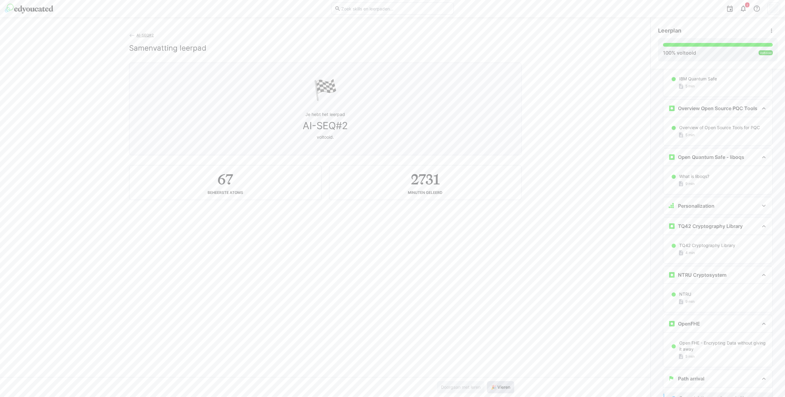
click at [506, 388] on span "🎉 Vieren" at bounding box center [500, 387] width 21 height 6
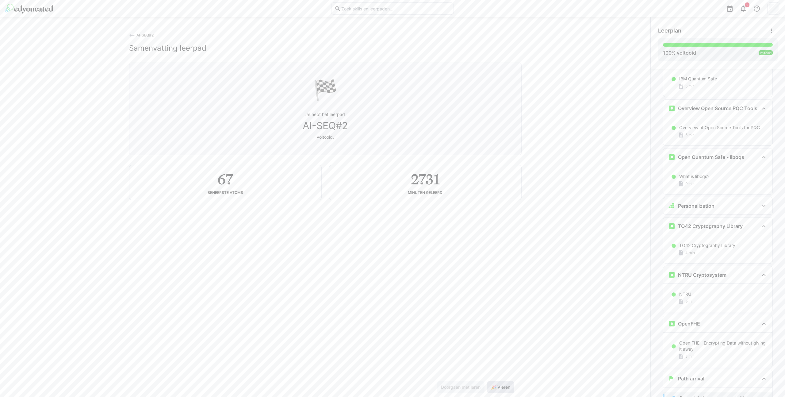
click at [506, 388] on span "🎉 Vieren" at bounding box center [500, 387] width 21 height 6
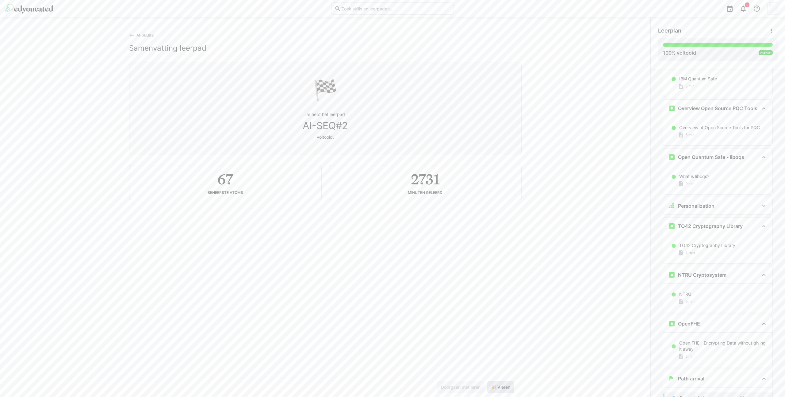
click at [506, 388] on span "🎉 Vieren" at bounding box center [500, 387] width 21 height 6
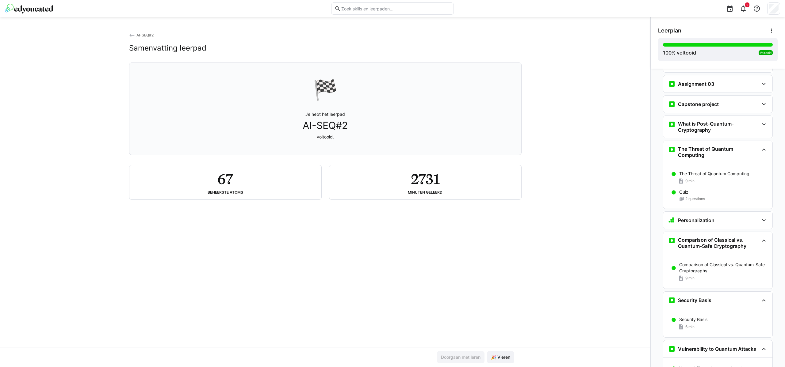
scroll to position [996, 0]
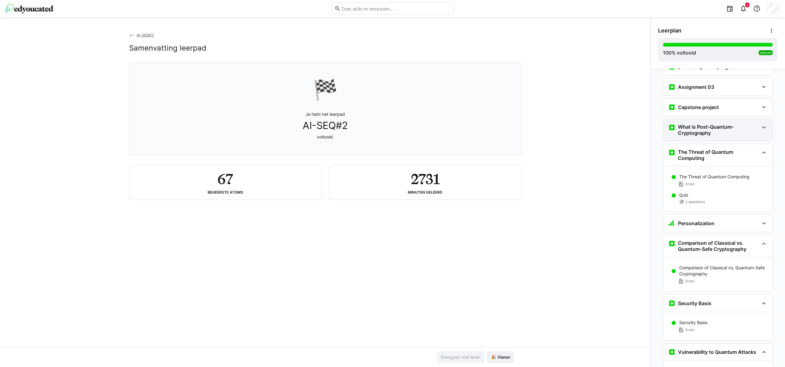
click at [705, 124] on h3 "What is Post-Quantum-Cryptography" at bounding box center [718, 130] width 81 height 12
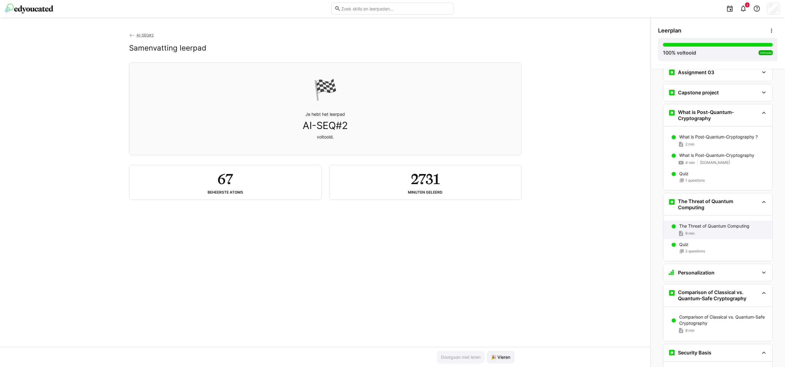
scroll to position [1013, 0]
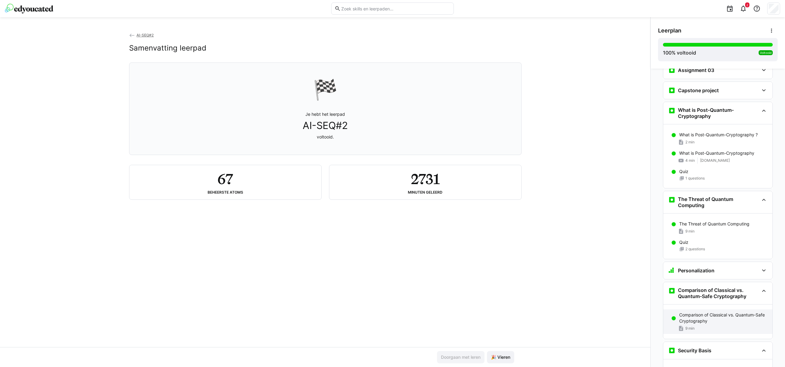
click at [726, 312] on p "Comparison of Classical vs. Quantum-Safe Cryptography" at bounding box center [723, 318] width 88 height 12
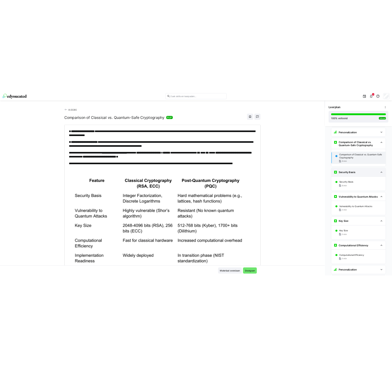
scroll to position [1217, 0]
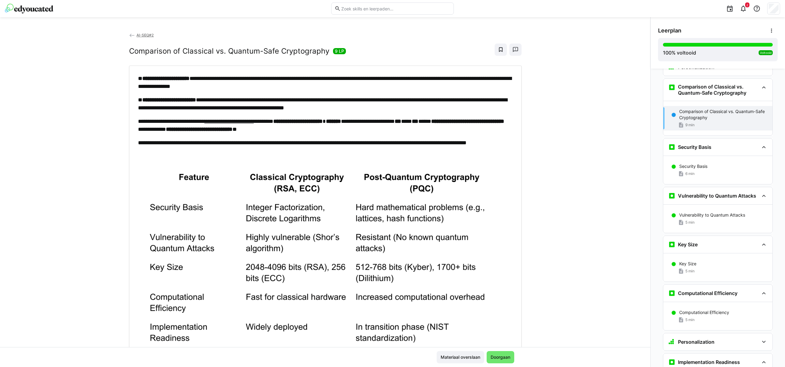
click at [294, 149] on p "**********" at bounding box center [325, 147] width 375 height 16
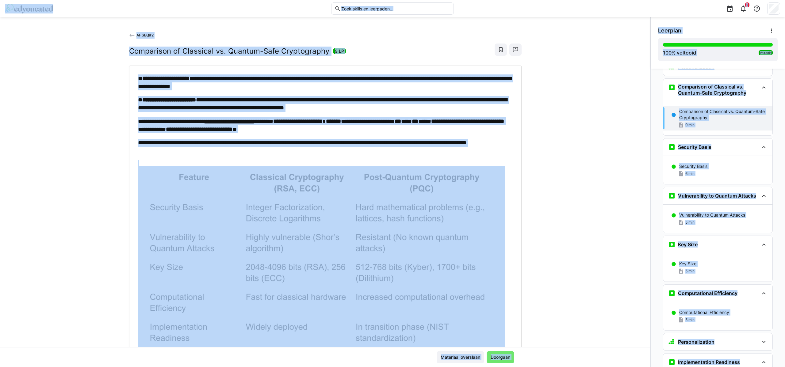
copy body "**********"
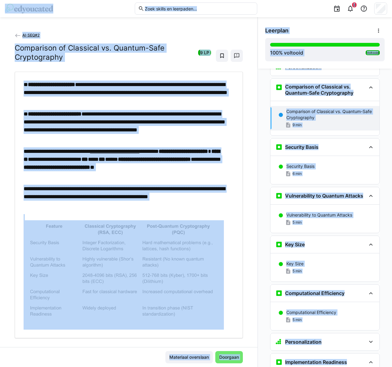
click at [258, 124] on div "Personalization Vraag 1 Vraag 2 Vraag 3 Vraag 4 Vraag 5 Beoordelingsoverzicht M…" at bounding box center [325, 218] width 134 height 299
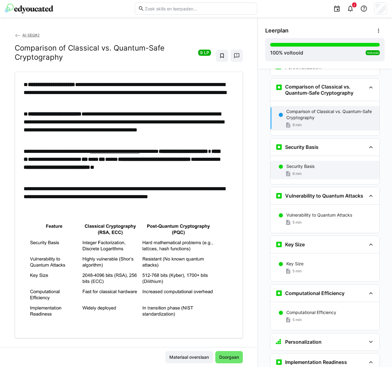
click at [297, 161] on div "Security Basis 6 min" at bounding box center [325, 170] width 109 height 18
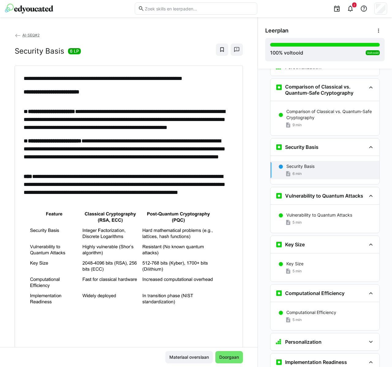
scroll to position [1276, 0]
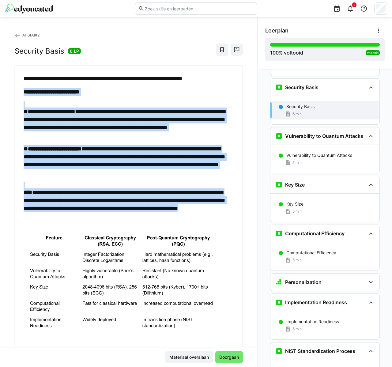
drag, startPoint x: 92, startPoint y: 142, endPoint x: 143, endPoint y: 213, distance: 87.7
click at [149, 213] on div "**********" at bounding box center [128, 208] width 219 height 267
copy div "**********"
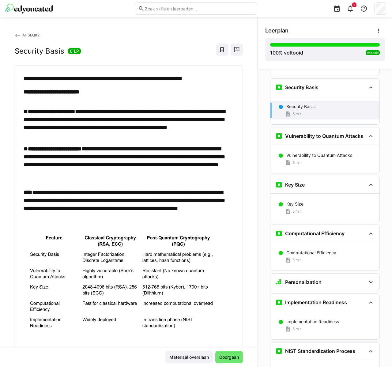
click at [48, 109] on strong "**********" at bounding box center [51, 112] width 47 height 6
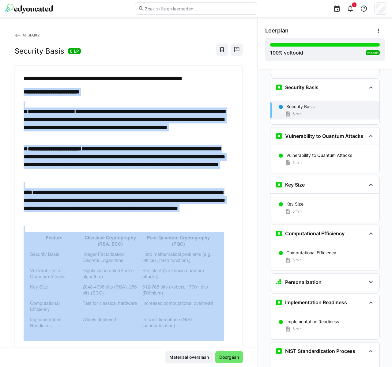
drag, startPoint x: 101, startPoint y: 181, endPoint x: 158, endPoint y: 278, distance: 112.8
click at [159, 278] on div "**********" at bounding box center [128, 208] width 219 height 267
copy div "**********"
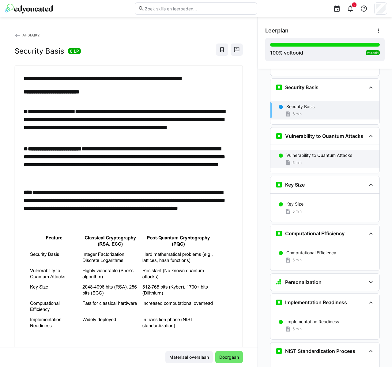
click at [312, 152] on p "Vulnerability to Quantum Attacks" at bounding box center [320, 155] width 66 height 6
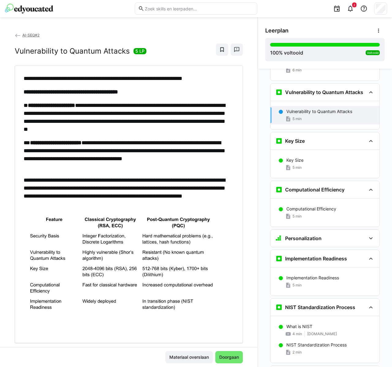
scroll to position [1325, 0]
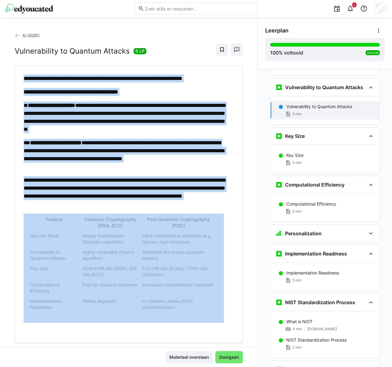
drag, startPoint x: 24, startPoint y: 76, endPoint x: 183, endPoint y: 291, distance: 267.1
click at [183, 291] on div "**********" at bounding box center [128, 205] width 219 height 260
copy div "**********"
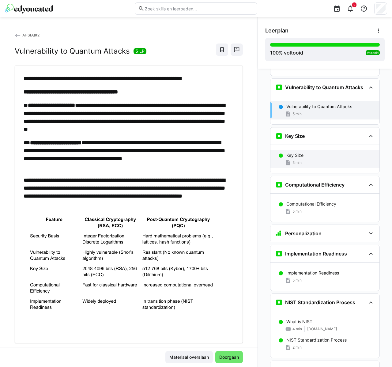
click at [297, 152] on p "Key Size" at bounding box center [295, 155] width 17 height 6
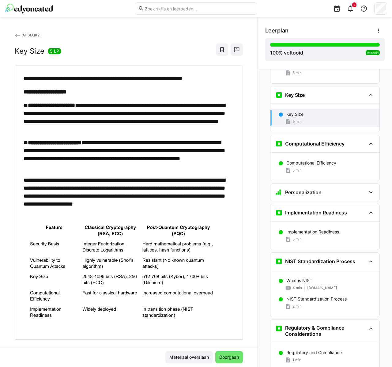
scroll to position [1374, 0]
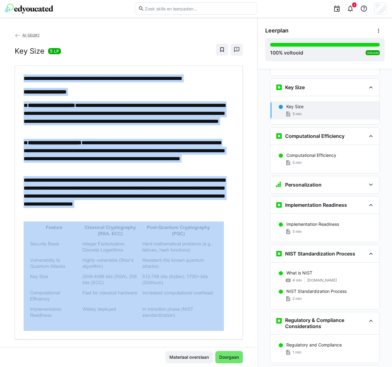
drag, startPoint x: 45, startPoint y: 86, endPoint x: 173, endPoint y: 235, distance: 196.6
click at [175, 237] on div "**********" at bounding box center [126, 203] width 205 height 256
copy div "**********"
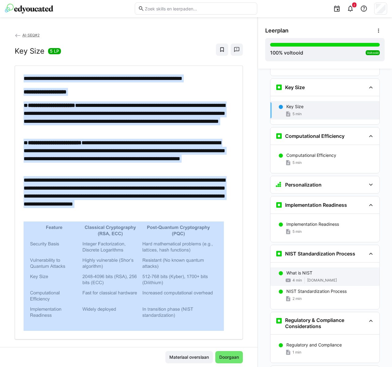
scroll to position [1366, 0]
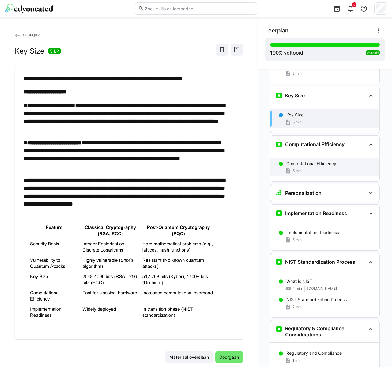
click at [323, 158] on div "Computational Efficiency 5 min" at bounding box center [325, 167] width 109 height 18
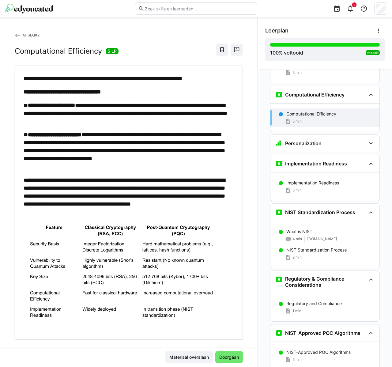
scroll to position [1423, 0]
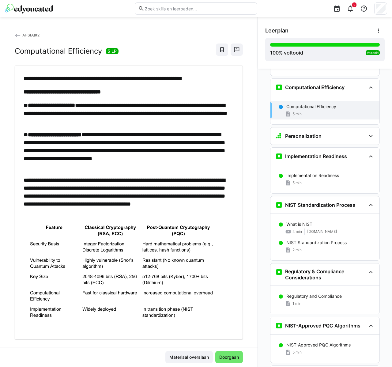
drag, startPoint x: 38, startPoint y: 80, endPoint x: 34, endPoint y: 80, distance: 4.3
click at [38, 80] on p "**********" at bounding box center [126, 79] width 205 height 8
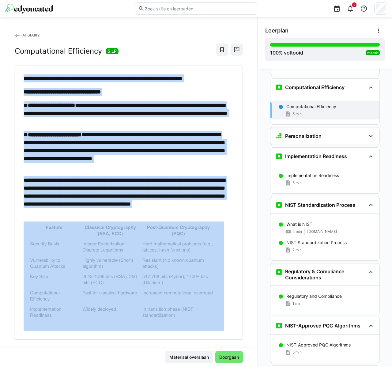
drag, startPoint x: 142, startPoint y: 198, endPoint x: 185, endPoint y: 255, distance: 71.6
click at [186, 256] on div "**********" at bounding box center [128, 203] width 219 height 256
copy div "**********"
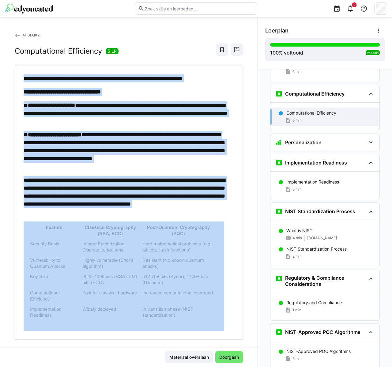
scroll to position [1412, 0]
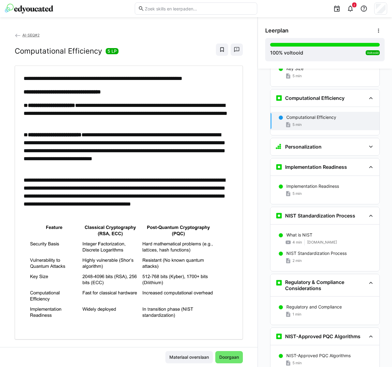
click at [313, 191] on div "5 min" at bounding box center [331, 194] width 88 height 6
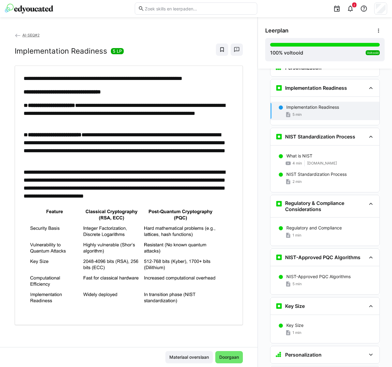
scroll to position [1492, 0]
drag, startPoint x: 24, startPoint y: 80, endPoint x: 22, endPoint y: 76, distance: 4.6
click at [23, 79] on div "**********" at bounding box center [128, 196] width 219 height 242
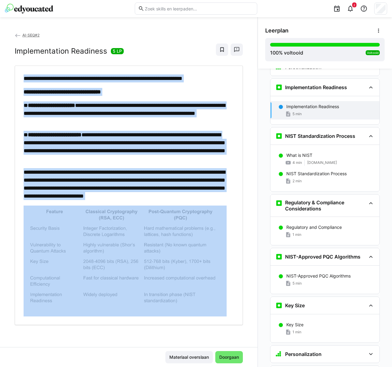
drag, startPoint x: 32, startPoint y: 79, endPoint x: 197, endPoint y: 214, distance: 213.1
click at [197, 214] on div "**********" at bounding box center [128, 196] width 208 height 242
copy div "**********"
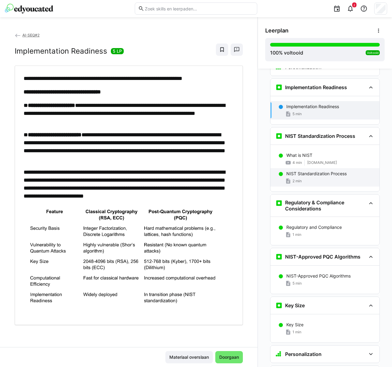
click at [317, 178] on div "2 min" at bounding box center [331, 181] width 88 height 6
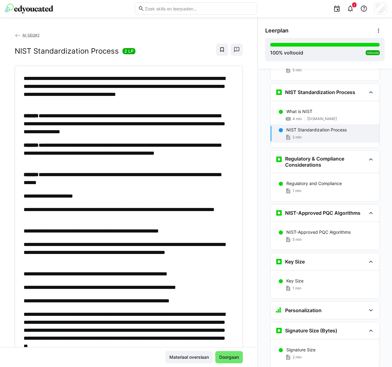
scroll to position [1540, 0]
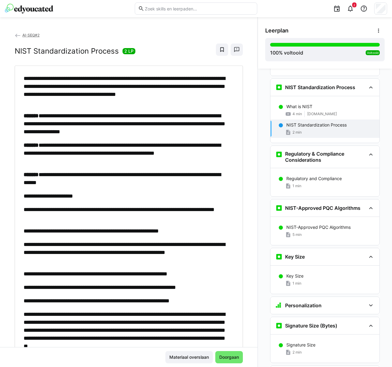
click at [113, 129] on p "**********" at bounding box center [126, 124] width 205 height 24
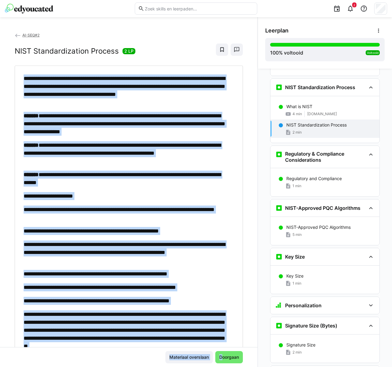
scroll to position [51, 0]
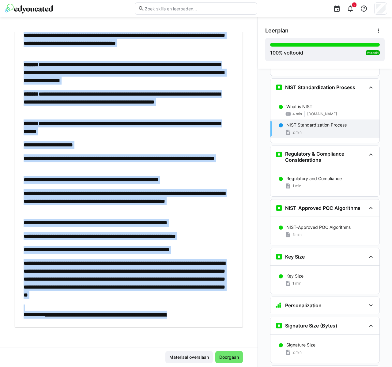
drag, startPoint x: 24, startPoint y: 73, endPoint x: 208, endPoint y: 316, distance: 305.1
click at [208, 316] on div "**********" at bounding box center [129, 170] width 228 height 313
copy div "**********"
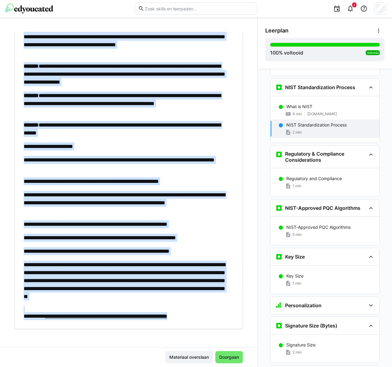
scroll to position [1534, 0]
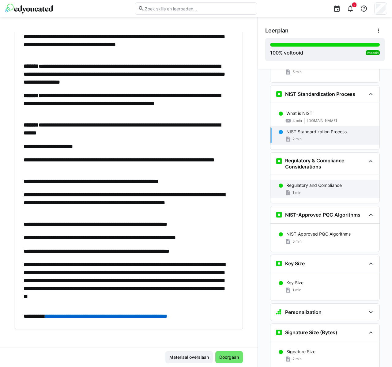
click at [329, 180] on div "Regulatory and Compliance 1 min" at bounding box center [325, 189] width 109 height 18
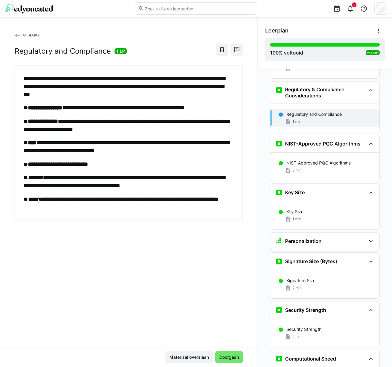
scroll to position [1608, 0]
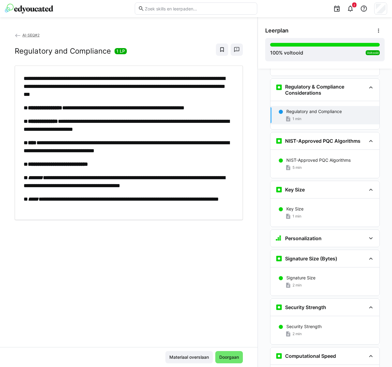
drag, startPoint x: 127, startPoint y: 191, endPoint x: 101, endPoint y: 201, distance: 28.2
click at [118, 193] on div "**********" at bounding box center [128, 143] width 208 height 137
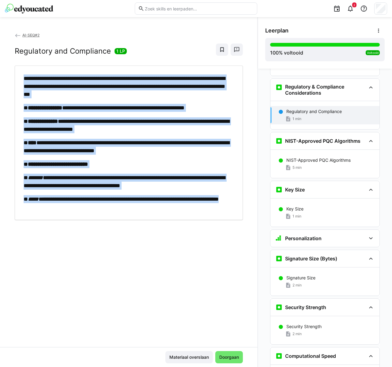
drag, startPoint x: 107, startPoint y: 209, endPoint x: 23, endPoint y: 76, distance: 157.3
click at [24, 76] on div "**********" at bounding box center [128, 143] width 208 height 137
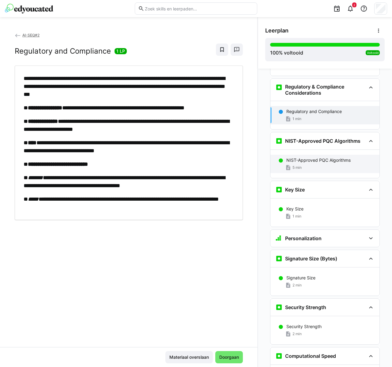
click at [308, 165] on div "5 min" at bounding box center [331, 168] width 88 height 6
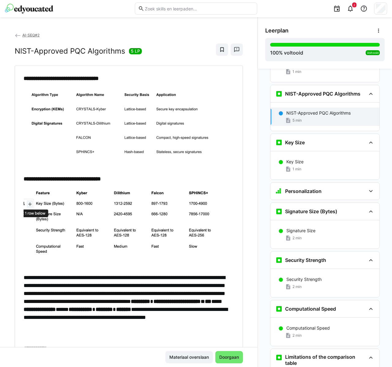
scroll to position [1661, 0]
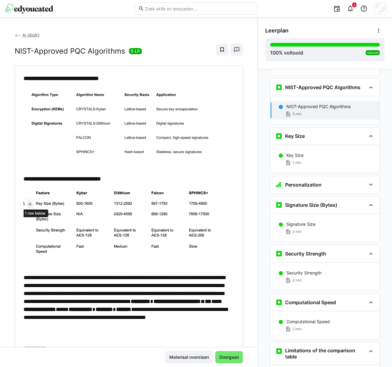
drag, startPoint x: 86, startPoint y: 267, endPoint x: 89, endPoint y: 262, distance: 6.2
click at [86, 267] on p at bounding box center [126, 229] width 205 height 80
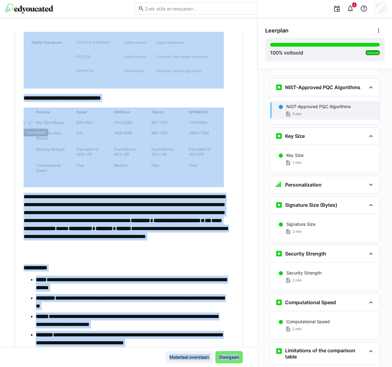
scroll to position [119, 0]
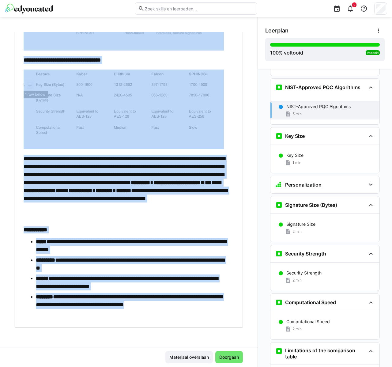
drag, startPoint x: 43, startPoint y: 95, endPoint x: 189, endPoint y: 310, distance: 260.4
click at [189, 310] on div "**********" at bounding box center [129, 137] width 228 height 381
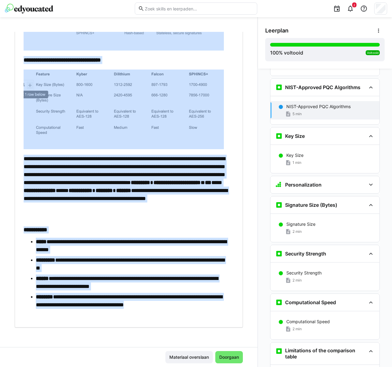
scroll to position [118, 0]
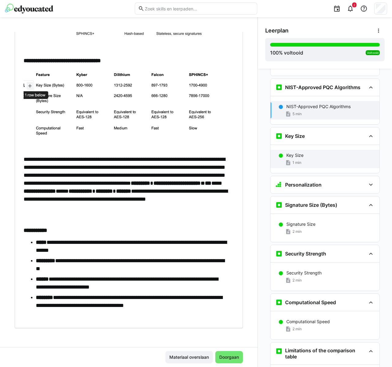
click at [313, 160] on div "1 min" at bounding box center [331, 163] width 88 height 6
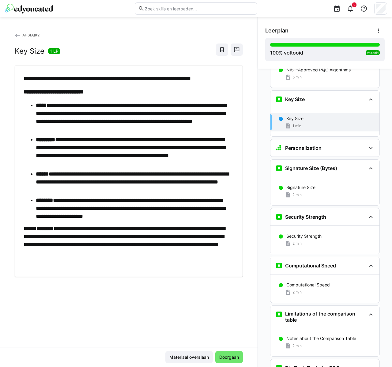
scroll to position [1710, 0]
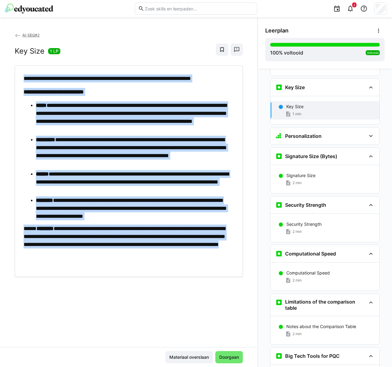
drag, startPoint x: 180, startPoint y: 251, endPoint x: 15, endPoint y: 75, distance: 241.9
click at [15, 75] on div "**********" at bounding box center [129, 172] width 228 height 212
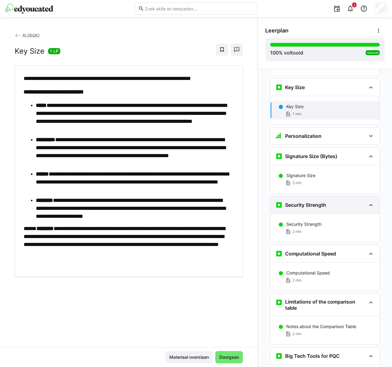
click at [307, 180] on div "2 min" at bounding box center [331, 183] width 88 height 6
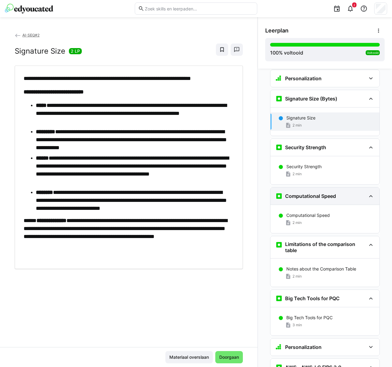
scroll to position [1779, 0]
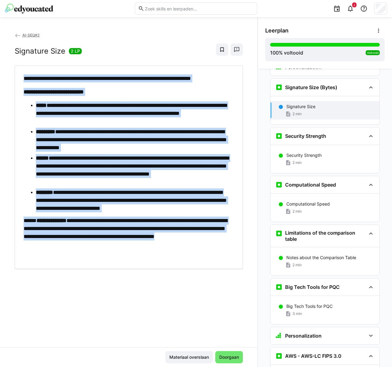
drag, startPoint x: 63, startPoint y: 149, endPoint x: 21, endPoint y: 78, distance: 81.7
click at [22, 79] on div "**********" at bounding box center [128, 168] width 219 height 186
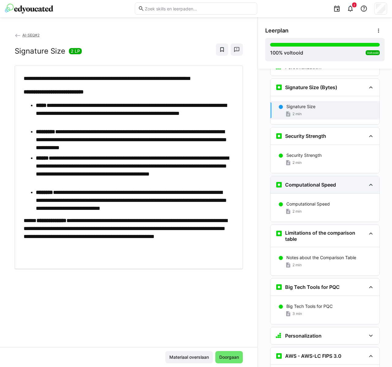
click at [319, 152] on div "Security Strength" at bounding box center [331, 155] width 88 height 6
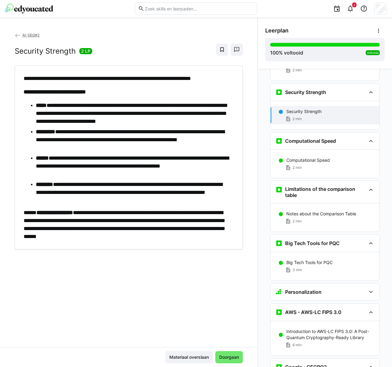
scroll to position [1828, 0]
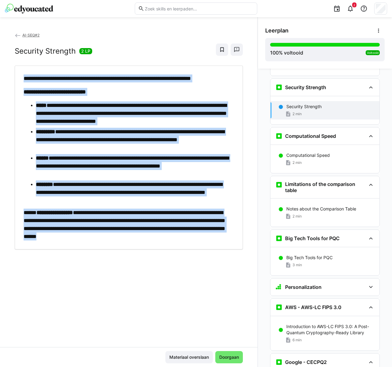
drag, startPoint x: 191, startPoint y: 234, endPoint x: 21, endPoint y: 74, distance: 233.8
click at [21, 74] on div "**********" at bounding box center [129, 158] width 228 height 184
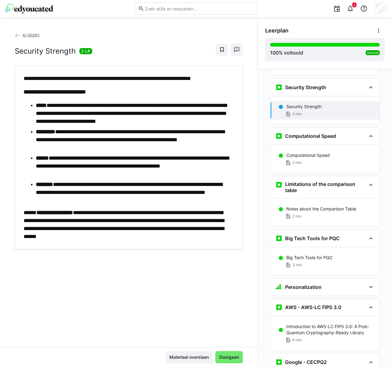
click at [300, 159] on div "Computational Speed 2 min" at bounding box center [325, 159] width 109 height 28
click at [307, 160] on div "2 min" at bounding box center [331, 163] width 88 height 6
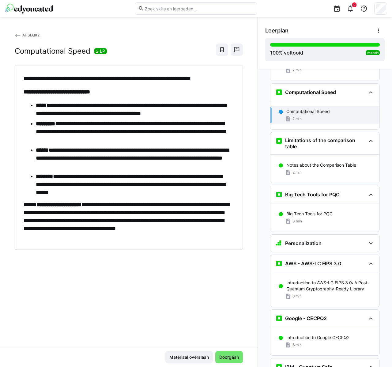
scroll to position [1876, 0]
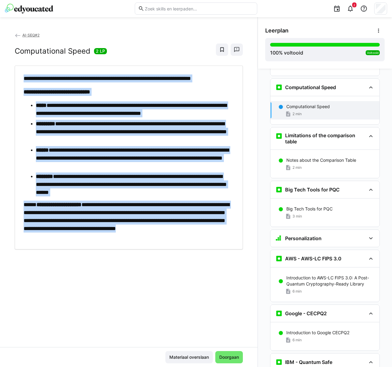
drag, startPoint x: 146, startPoint y: 238, endPoint x: 17, endPoint y: 69, distance: 212.0
click at [17, 69] on div "**********" at bounding box center [129, 158] width 228 height 184
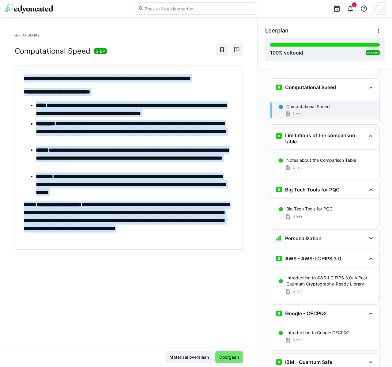
scroll to position [1876, 0]
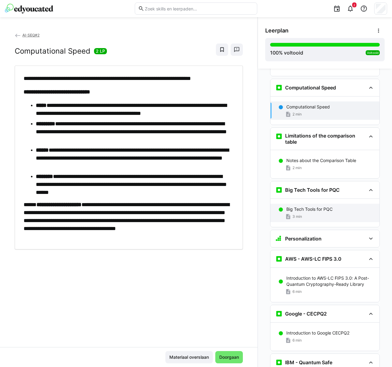
drag, startPoint x: 314, startPoint y: 157, endPoint x: 301, endPoint y: 159, distance: 13.4
click at [314, 165] on div "2 min" at bounding box center [331, 168] width 88 height 6
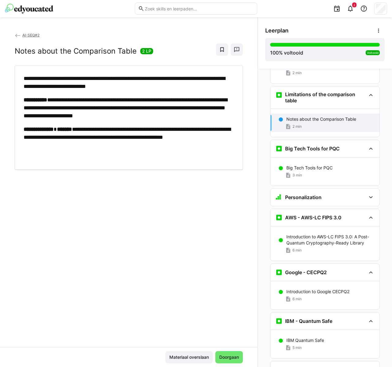
scroll to position [1925, 0]
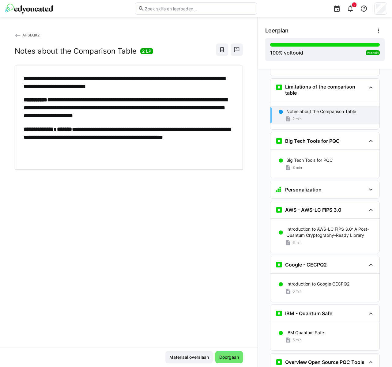
click at [101, 157] on div "**********" at bounding box center [128, 118] width 208 height 86
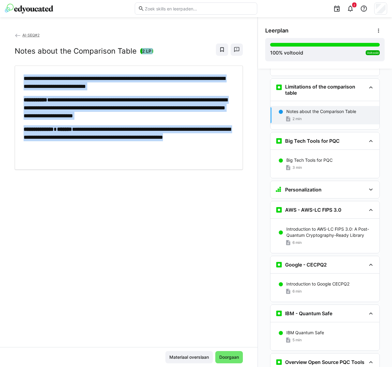
drag, startPoint x: 73, startPoint y: 136, endPoint x: 0, endPoint y: 64, distance: 103.0
click at [0, 64] on div "**********" at bounding box center [129, 189] width 258 height 315
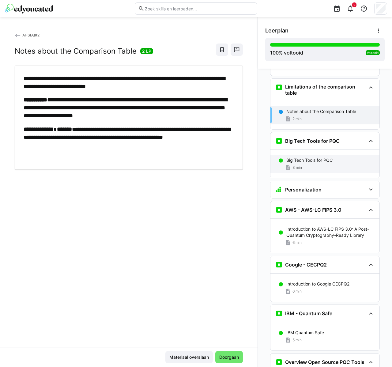
click at [314, 155] on div "Big Tech Tools for PQC 3 min" at bounding box center [325, 164] width 109 height 18
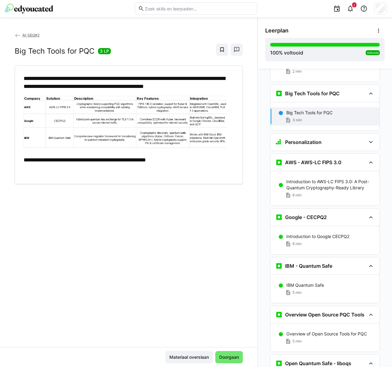
scroll to position [1979, 0]
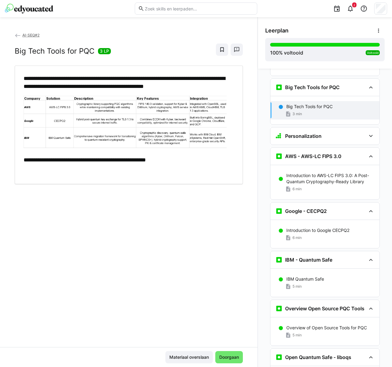
drag, startPoint x: 165, startPoint y: 164, endPoint x: 178, endPoint y: 164, distance: 13.2
click at [166, 164] on div "**********" at bounding box center [128, 125] width 208 height 101
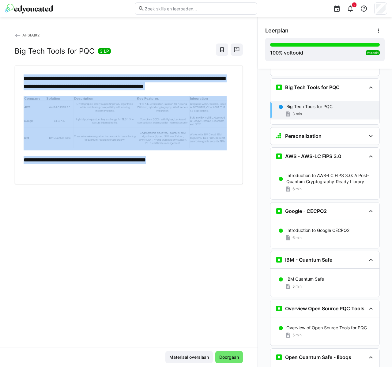
drag, startPoint x: 194, startPoint y: 164, endPoint x: 17, endPoint y: 78, distance: 196.4
click at [17, 78] on div "**********" at bounding box center [129, 125] width 228 height 119
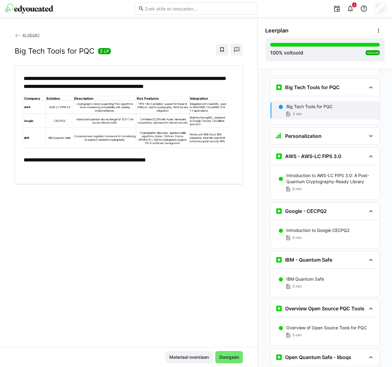
click at [307, 174] on p "Introduction to AWS-LC FIPS 3.0: A Post-Quantum Cryptography-Ready Library" at bounding box center [331, 179] width 88 height 12
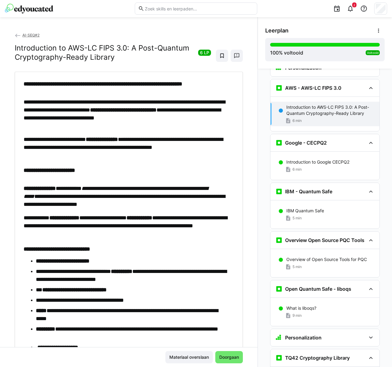
scroll to position [2048, 0]
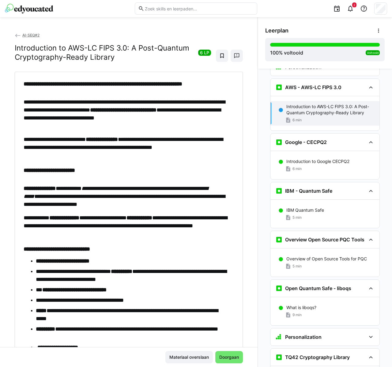
click at [155, 201] on p "**********" at bounding box center [126, 197] width 205 height 24
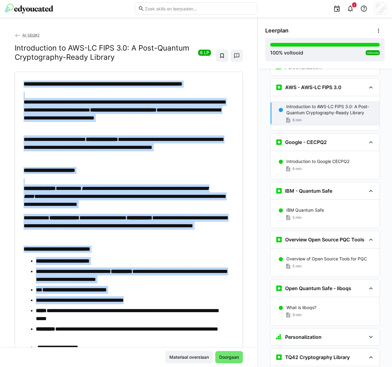
drag, startPoint x: 21, startPoint y: 81, endPoint x: 153, endPoint y: 307, distance: 261.1
click at [153, 307] on div "**********" at bounding box center [128, 314] width 219 height 467
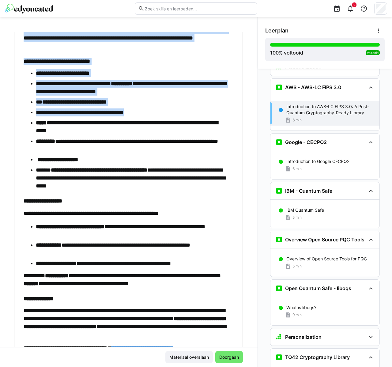
scroll to position [228, 0]
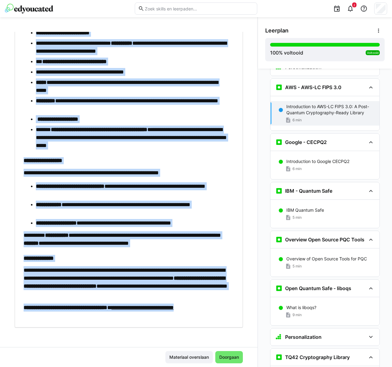
click at [225, 312] on p "**********" at bounding box center [126, 308] width 205 height 8
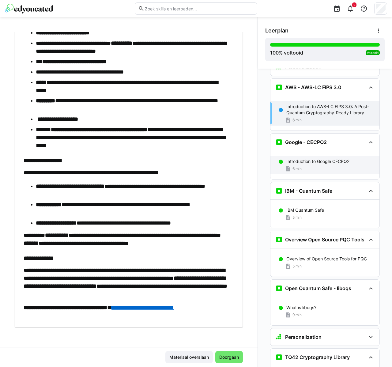
click at [329, 159] on p "Introduction to Google CECPQ2" at bounding box center [318, 162] width 63 height 6
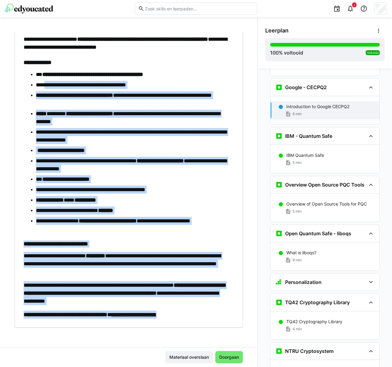
scroll to position [140, 0]
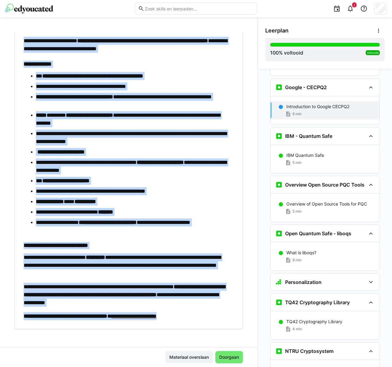
drag, startPoint x: 189, startPoint y: 301, endPoint x: 11, endPoint y: 42, distance: 314.6
click at [11, 42] on div "**********" at bounding box center [129, 189] width 258 height 315
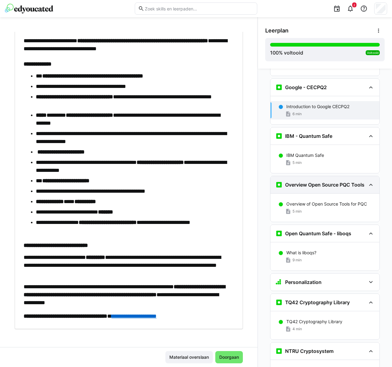
click at [305, 160] on div "5 min" at bounding box center [331, 163] width 88 height 6
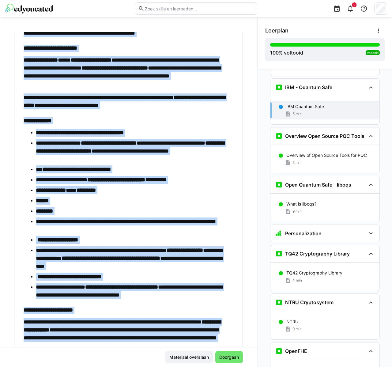
scroll to position [0, 0]
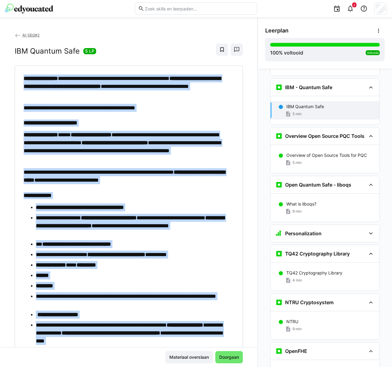
drag, startPoint x: 196, startPoint y: 317, endPoint x: 13, endPoint y: 74, distance: 303.9
click at [13, 74] on div "**********" at bounding box center [129, 189] width 258 height 315
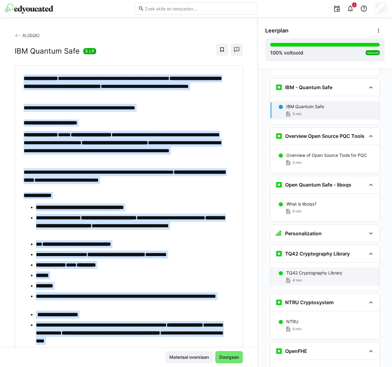
scroll to position [2150, 0]
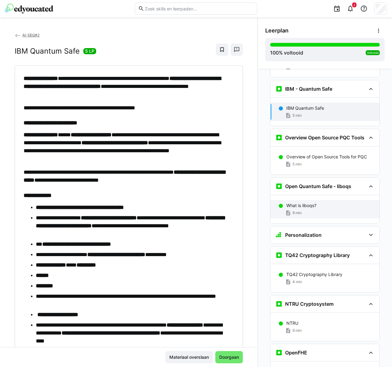
click at [342, 161] on div "5 min" at bounding box center [331, 164] width 88 height 6
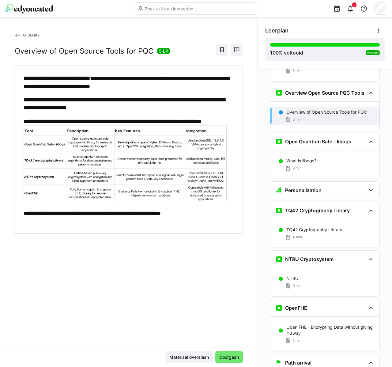
scroll to position [2200, 0]
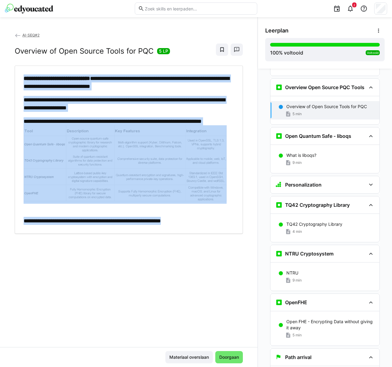
drag, startPoint x: 183, startPoint y: 213, endPoint x: 19, endPoint y: 75, distance: 214.8
click at [19, 75] on div "**********" at bounding box center [129, 150] width 228 height 168
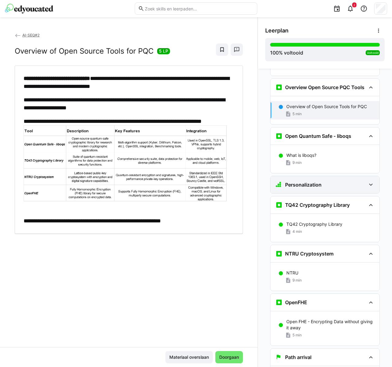
click at [321, 152] on div "What is liboqs?" at bounding box center [331, 155] width 88 height 6
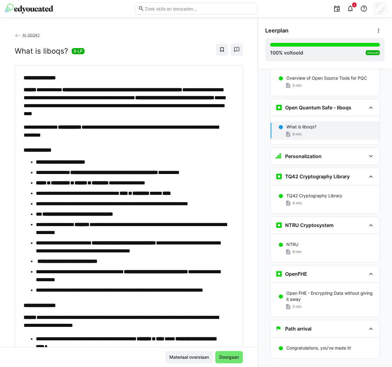
scroll to position [2230, 0]
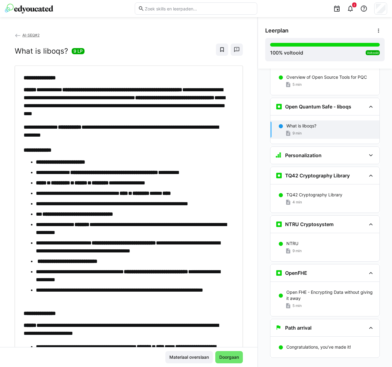
click at [180, 273] on strong "**********" at bounding box center [156, 272] width 64 height 6
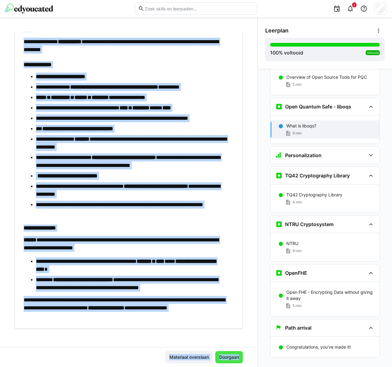
scroll to position [87, 0]
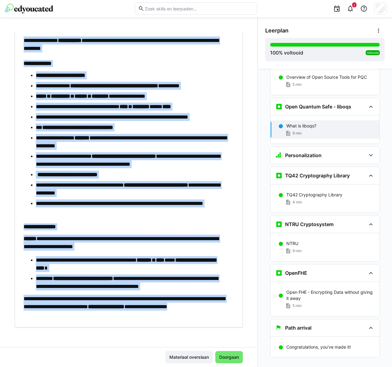
drag, startPoint x: 15, startPoint y: 72, endPoint x: 224, endPoint y: 314, distance: 319.6
click at [224, 314] on div "**********" at bounding box center [129, 153] width 228 height 349
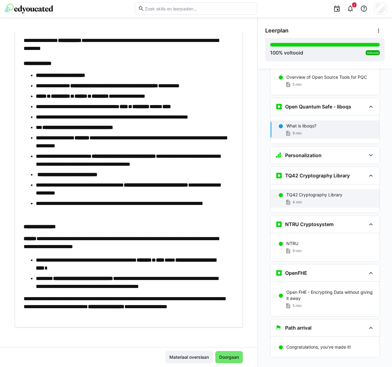
drag, startPoint x: 323, startPoint y: 189, endPoint x: 318, endPoint y: 190, distance: 4.9
click at [323, 199] on div "4 min" at bounding box center [331, 202] width 88 height 6
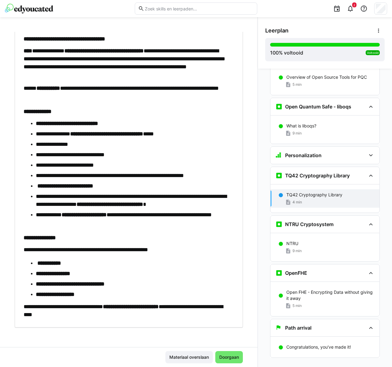
click at [137, 276] on li "**********" at bounding box center [132, 274] width 192 height 8
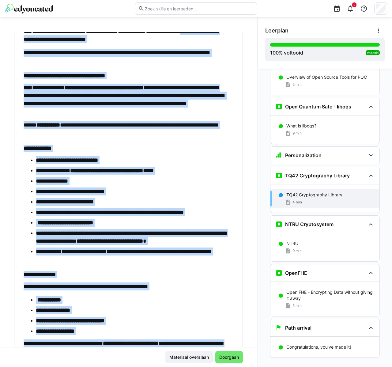
drag, startPoint x: 102, startPoint y: 309, endPoint x: 13, endPoint y: 35, distance: 288.7
click at [14, 35] on div "**********" at bounding box center [129, 189] width 258 height 315
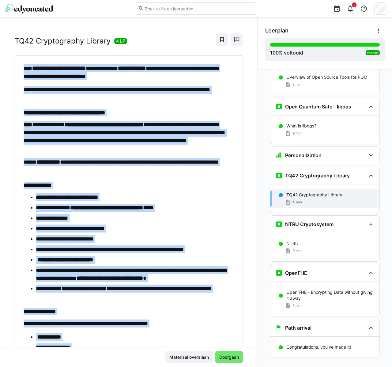
scroll to position [15, 0]
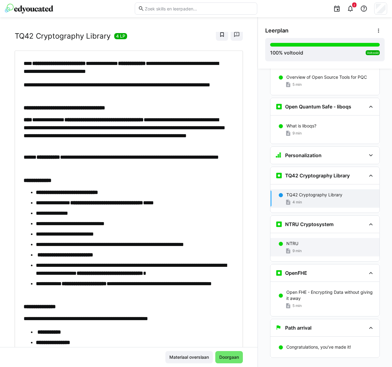
click at [312, 238] on div "NTRU 9 min" at bounding box center [325, 247] width 109 height 18
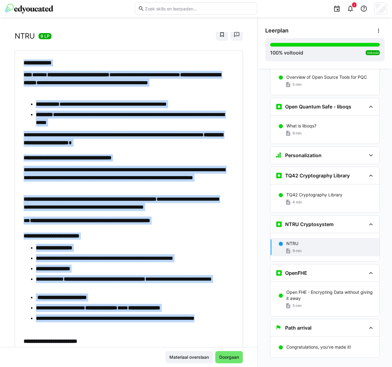
drag, startPoint x: 111, startPoint y: 337, endPoint x: 25, endPoint y: 63, distance: 287.5
click at [25, 63] on div "**********" at bounding box center [126, 270] width 205 height 423
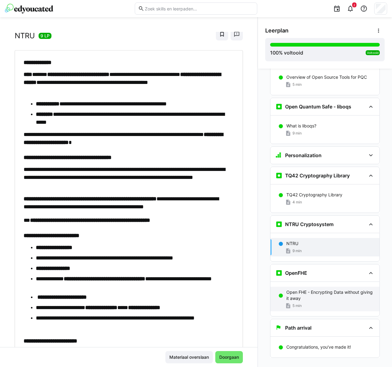
click at [304, 289] on p "Open FHE - Encrypting Data without giving it away" at bounding box center [331, 295] width 88 height 12
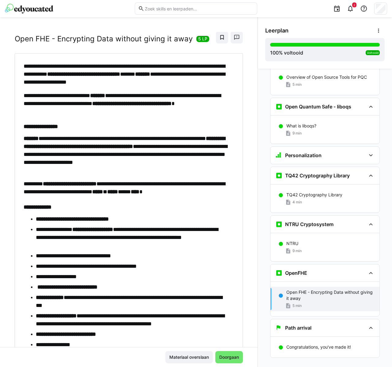
drag, startPoint x: 151, startPoint y: 300, endPoint x: 146, endPoint y: 311, distance: 11.4
click at [150, 300] on li "**********" at bounding box center [132, 302] width 192 height 16
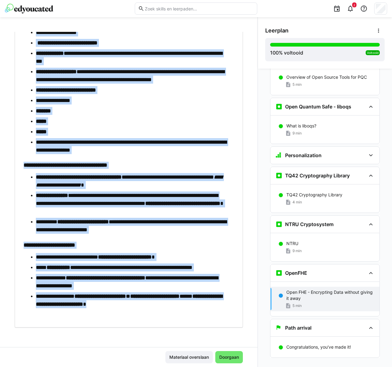
drag, startPoint x: 22, startPoint y: 70, endPoint x: 170, endPoint y: 309, distance: 281.0
click at [170, 309] on div "**********" at bounding box center [128, 68] width 219 height 501
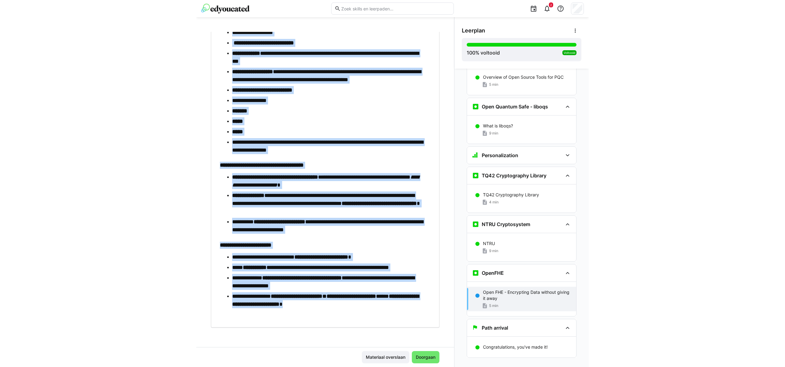
scroll to position [262, 0]
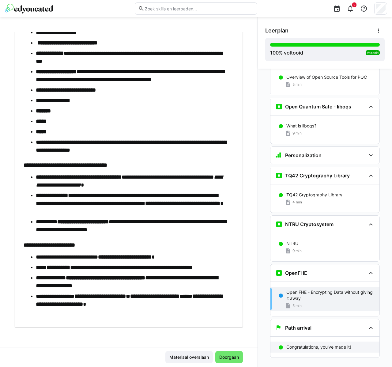
click at [306, 344] on p "Congratulations, you've made it!" at bounding box center [319, 347] width 65 height 6
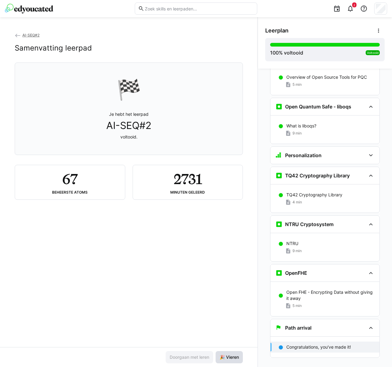
drag, startPoint x: 231, startPoint y: 351, endPoint x: 230, endPoint y: 355, distance: 3.8
click at [231, 352] on span "🎉 Vieren" at bounding box center [229, 357] width 27 height 12
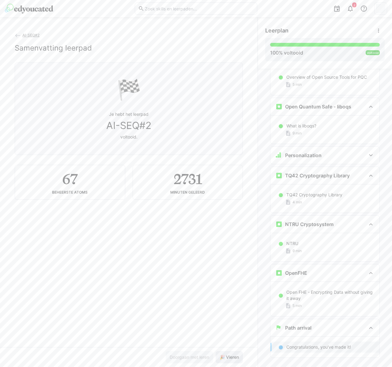
click at [230, 356] on span "🎉 Vieren" at bounding box center [229, 357] width 21 height 6
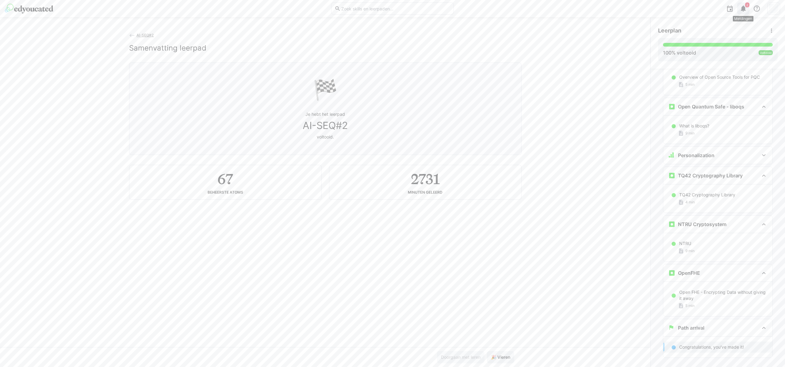
click at [742, 8] on eds-icon at bounding box center [743, 8] width 7 height 7
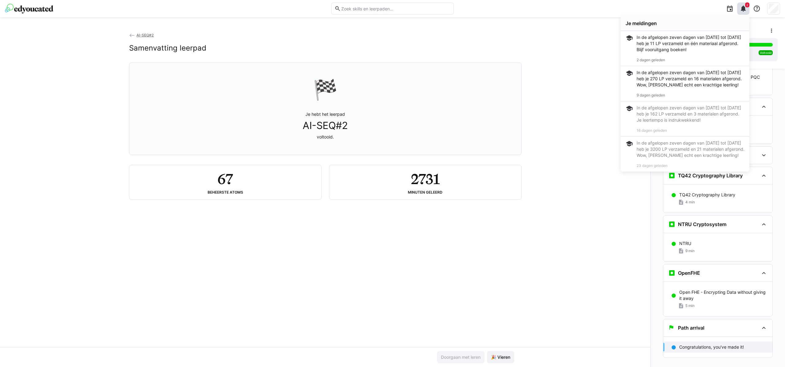
click at [701, 54] on div "In de afgelopen zeven dagen van 22 sep 2025 tot 29 sep 2025 heb je 11 LP verzam…" at bounding box center [691, 48] width 108 height 28
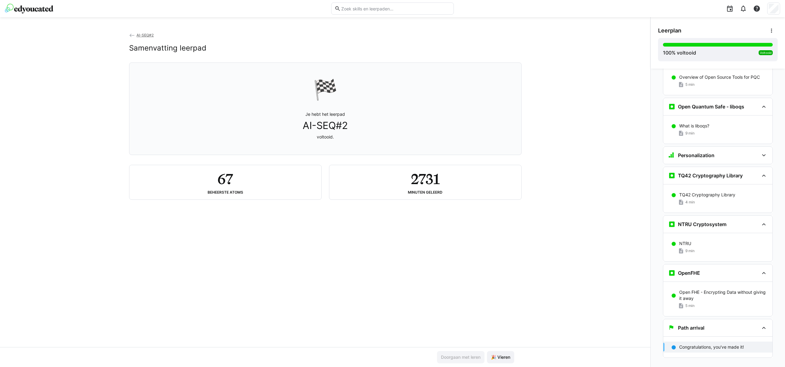
click at [750, 13] on div at bounding box center [619, 8] width 322 height 17
click at [748, 12] on div at bounding box center [743, 8] width 12 height 12
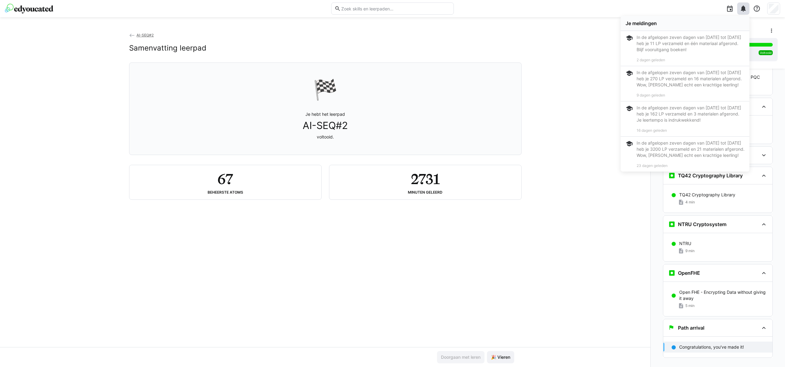
drag, startPoint x: 538, startPoint y: 76, endPoint x: 303, endPoint y: 75, distance: 235.2
click at [531, 76] on div "AI-SEQ#2 Samenvatting leerpad 🏁 Je hebt het leerpad AI-SEQ#2 voltooid. 67 Behee…" at bounding box center [325, 189] width 650 height 315
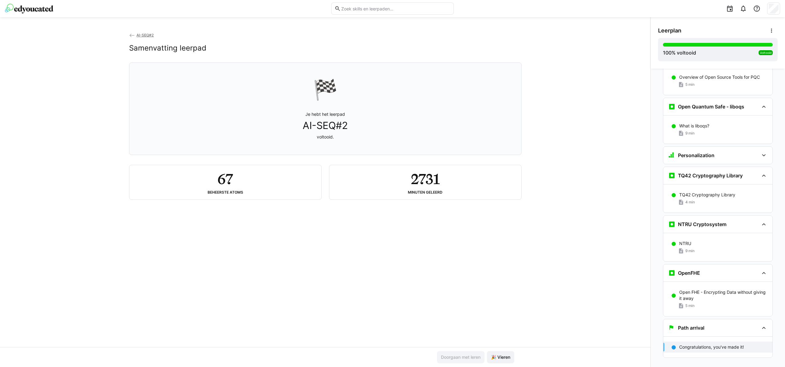
click at [42, 8] on img at bounding box center [29, 9] width 48 height 10
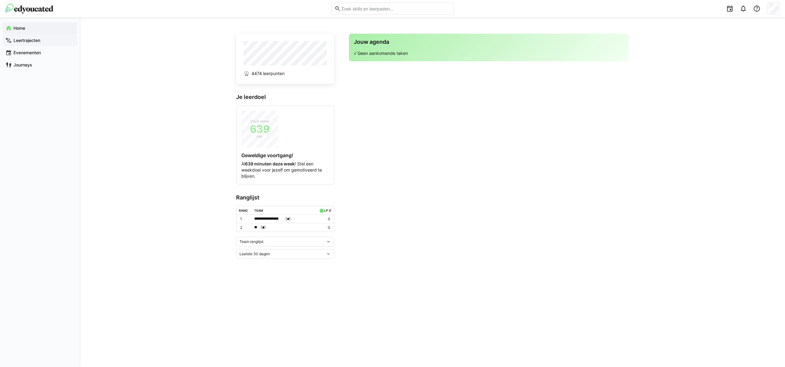
click at [0, 0] on app-navigation-label "Leertrajecten" at bounding box center [0, 0] width 0 height 0
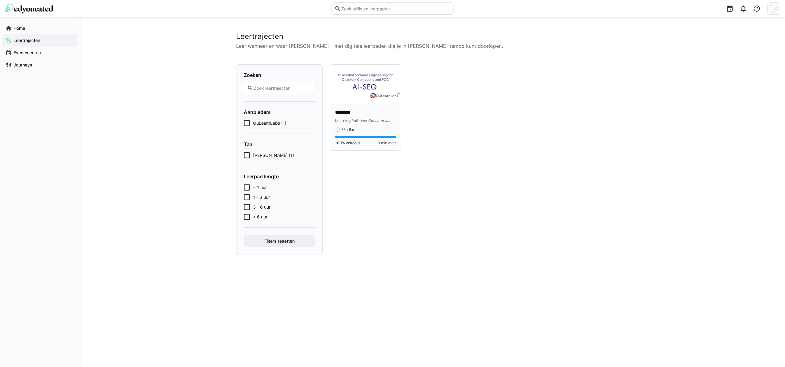
click at [370, 103] on img at bounding box center [365, 85] width 71 height 40
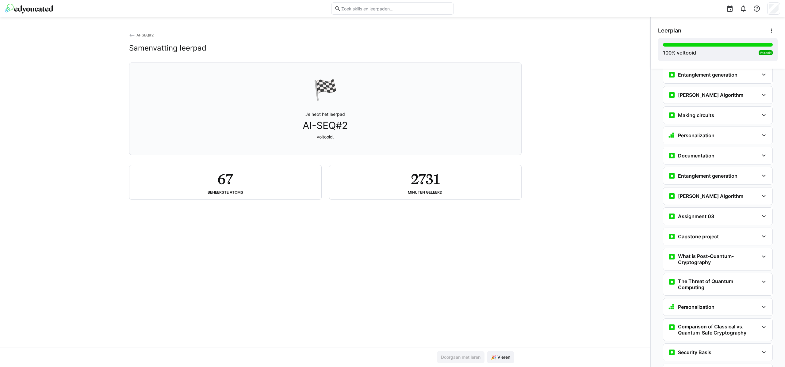
scroll to position [1427, 0]
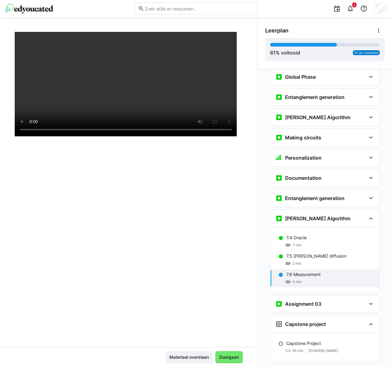
scroll to position [46, 0]
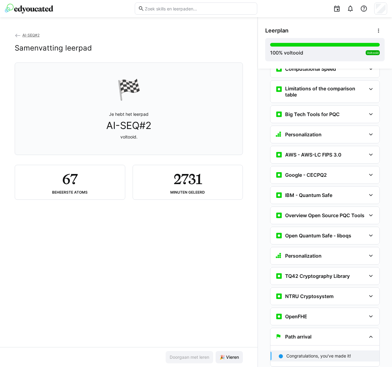
scroll to position [1427, 0]
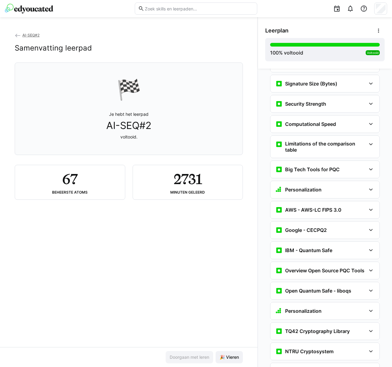
scroll to position [662, 0]
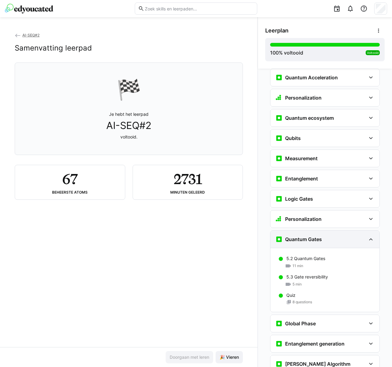
click at [331, 236] on div "Quantum Gates" at bounding box center [321, 239] width 91 height 7
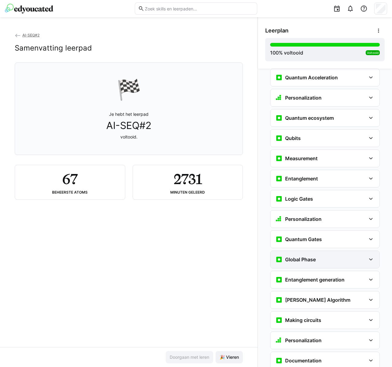
click at [329, 256] on div "Global Phase" at bounding box center [321, 259] width 91 height 7
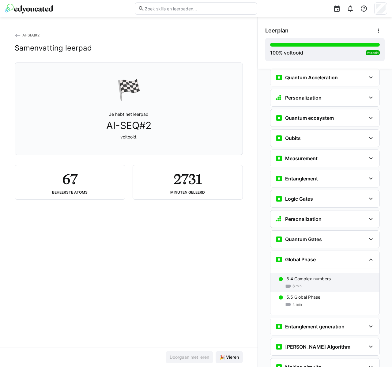
click at [321, 276] on p "5.4 Complex numbers" at bounding box center [309, 279] width 44 height 6
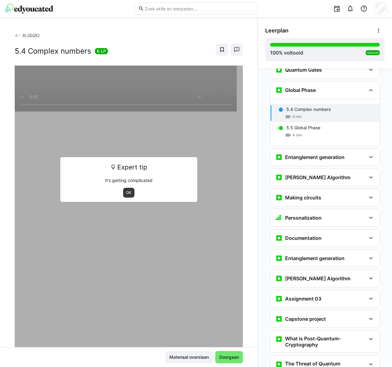
scroll to position [834, 0]
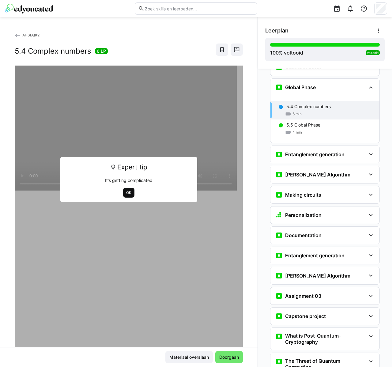
click at [126, 189] on span "OK" at bounding box center [128, 193] width 11 height 10
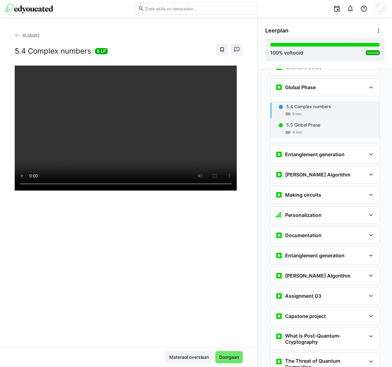
click at [311, 122] on p "5.5 Global Phase" at bounding box center [304, 125] width 34 height 6
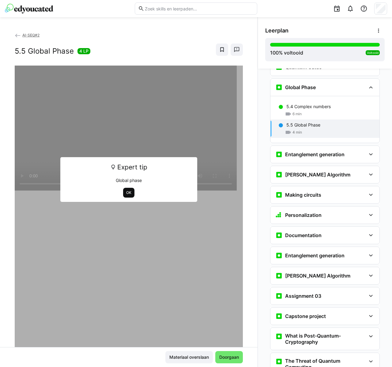
click at [126, 191] on span "OK" at bounding box center [129, 192] width 6 height 5
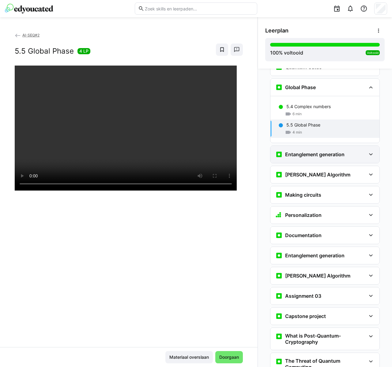
click at [312, 151] on h3 "Entanglement generation" at bounding box center [314, 154] width 59 height 6
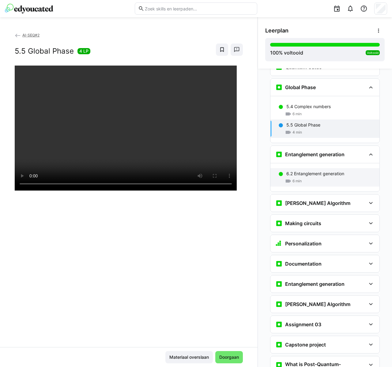
click at [306, 171] on p "6.2 Entanglement generation" at bounding box center [316, 174] width 58 height 6
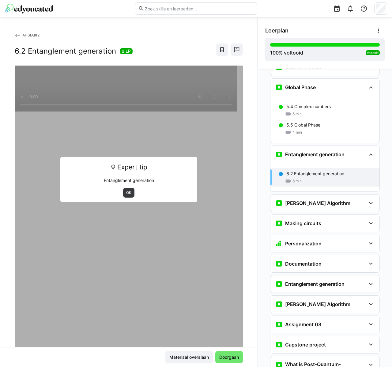
scroll to position [901, 0]
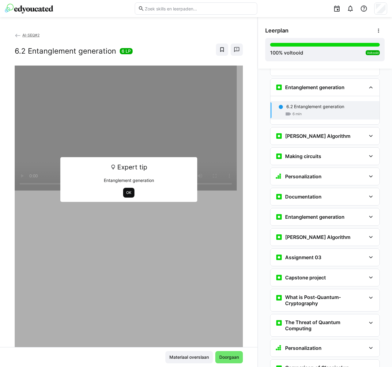
click at [128, 191] on span "OK" at bounding box center [129, 192] width 6 height 5
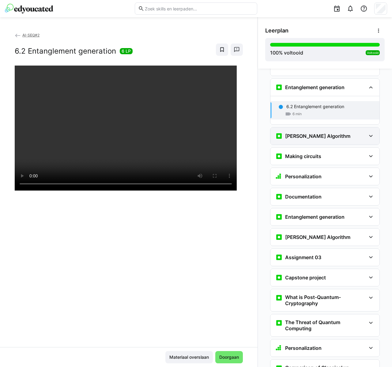
click at [290, 130] on div "[PERSON_NAME] Algorithm" at bounding box center [325, 136] width 109 height 17
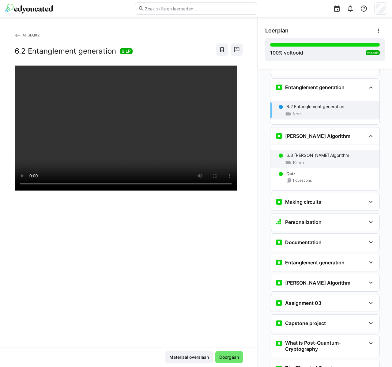
click at [305, 160] on div "10 min" at bounding box center [331, 163] width 88 height 6
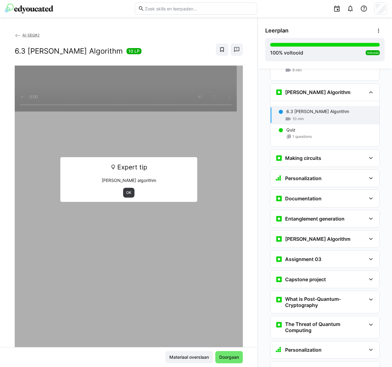
scroll to position [950, 0]
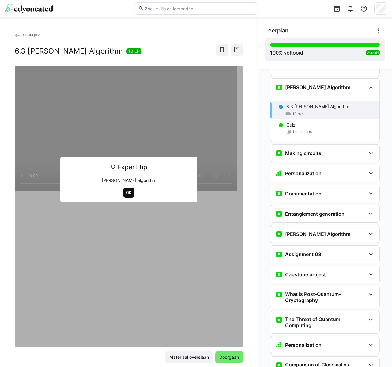
click at [126, 192] on span "OK" at bounding box center [129, 192] width 6 height 5
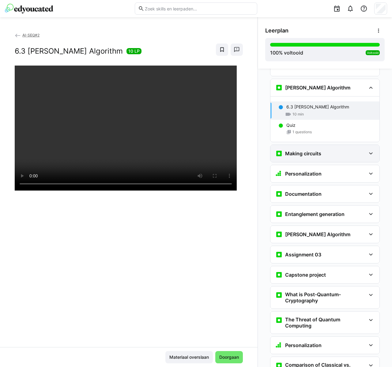
click at [321, 150] on div "Making circuits" at bounding box center [321, 153] width 91 height 7
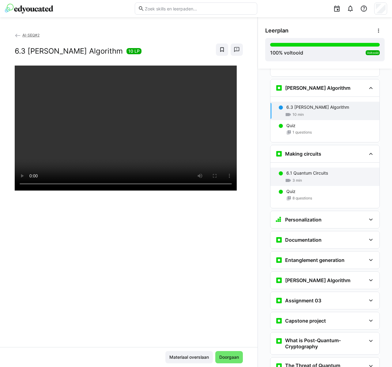
click at [319, 178] on div "3 min" at bounding box center [331, 181] width 88 height 6
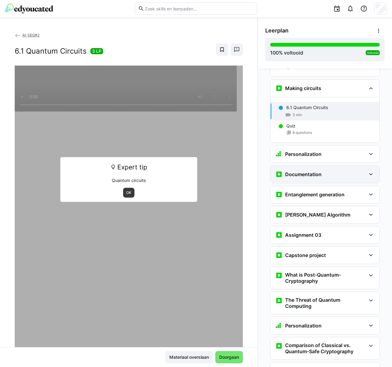
scroll to position [1016, 0]
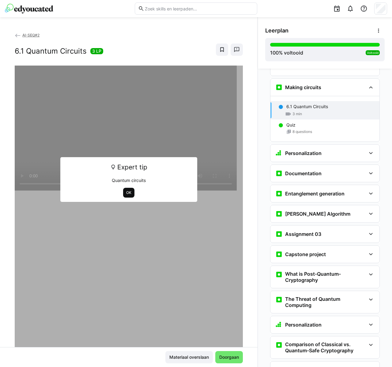
click at [128, 190] on span "OK" at bounding box center [129, 192] width 6 height 5
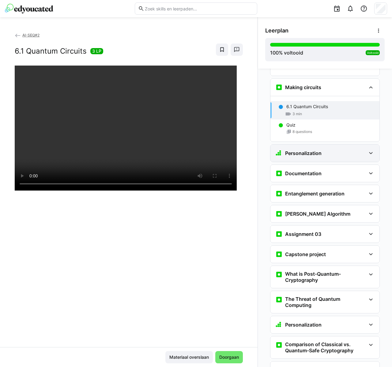
click at [314, 150] on h3 "Personalization" at bounding box center [303, 153] width 36 height 6
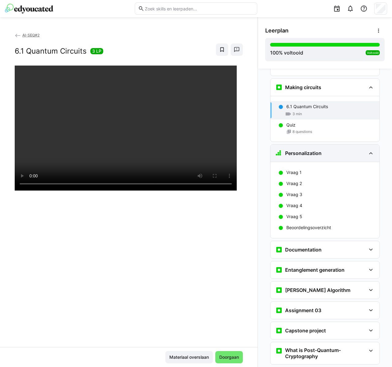
click at [316, 150] on h3 "Personalization" at bounding box center [303, 153] width 36 height 6
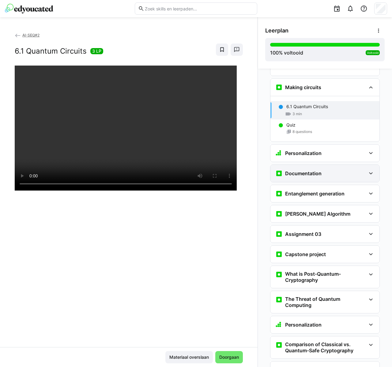
click at [312, 168] on div "Documentation" at bounding box center [325, 173] width 109 height 17
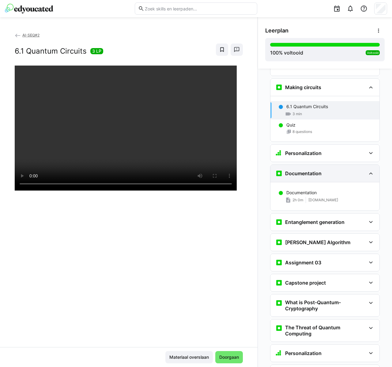
click at [315, 170] on h3 "Documentation" at bounding box center [303, 173] width 36 height 6
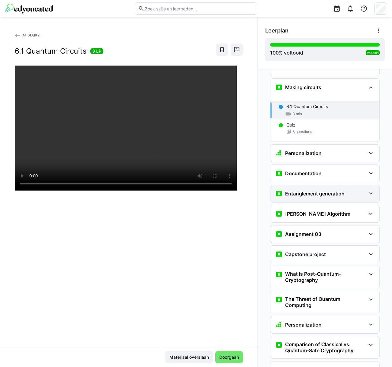
click at [321, 189] on div "Entanglement generation" at bounding box center [325, 193] width 109 height 17
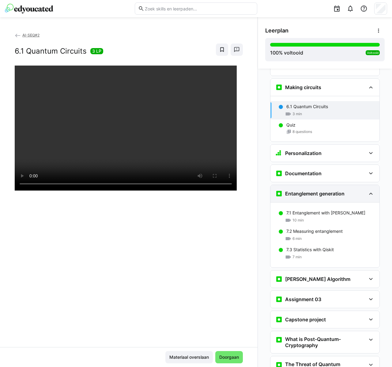
scroll to position [1016, 0]
click at [324, 235] on div "6 min" at bounding box center [331, 238] width 88 height 6
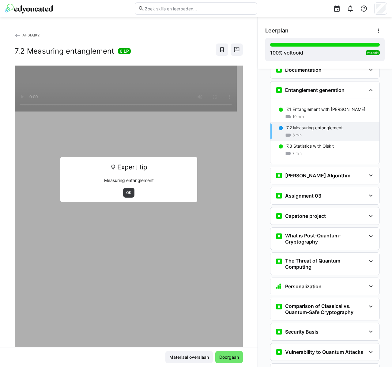
scroll to position [1122, 0]
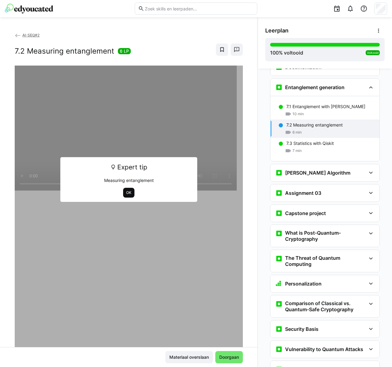
click at [127, 190] on span "OK" at bounding box center [129, 192] width 6 height 5
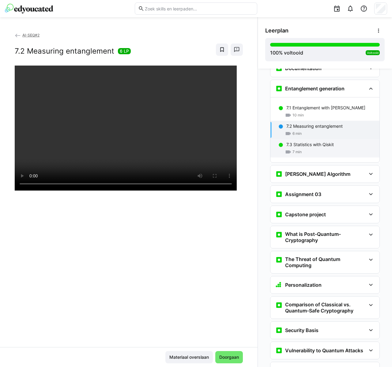
click at [317, 149] on div "7 min" at bounding box center [331, 152] width 88 height 6
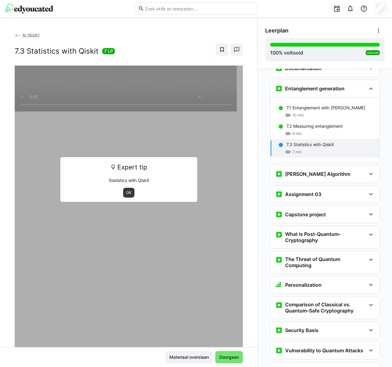
scroll to position [1122, 0]
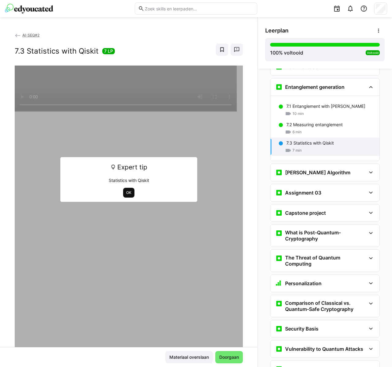
click at [125, 190] on span "OK" at bounding box center [128, 193] width 11 height 10
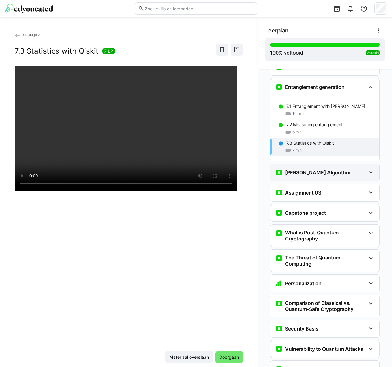
click at [318, 170] on h3 "[PERSON_NAME] Algorithm" at bounding box center [317, 173] width 65 height 6
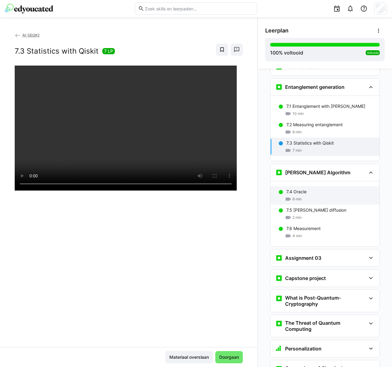
click at [304, 186] on div "7.4 Oracle 6 min" at bounding box center [325, 195] width 109 height 18
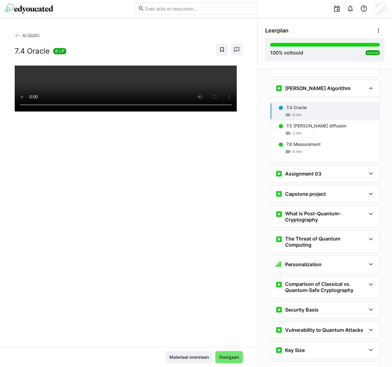
scroll to position [1208, 0]
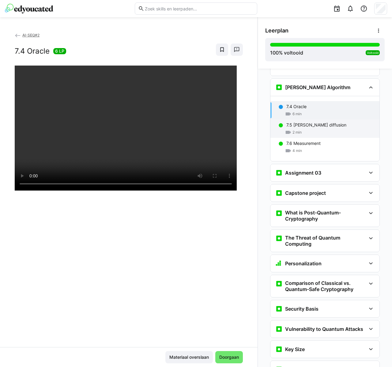
click at [294, 130] on span "2 min" at bounding box center [297, 132] width 9 height 5
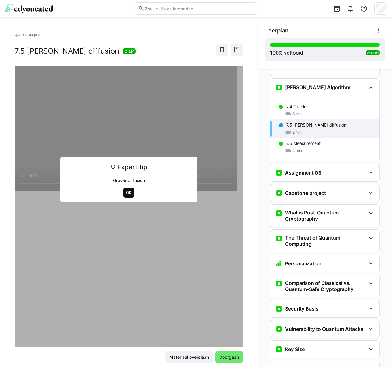
click at [123, 192] on span "OK" at bounding box center [128, 193] width 11 height 10
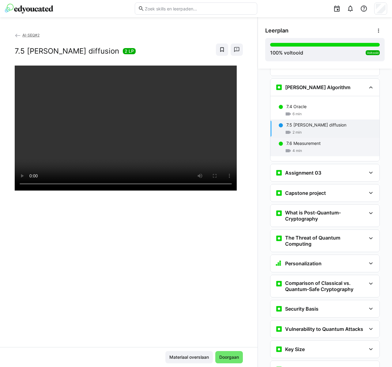
click at [306, 140] on p "7.6 Measurement" at bounding box center [304, 143] width 34 height 6
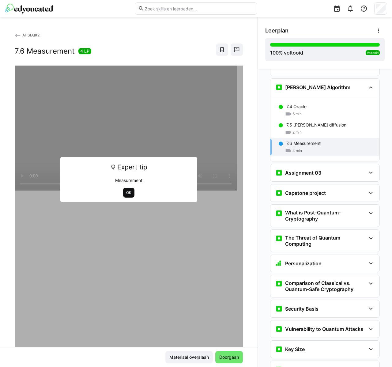
click at [126, 191] on span "OK" at bounding box center [129, 192] width 6 height 5
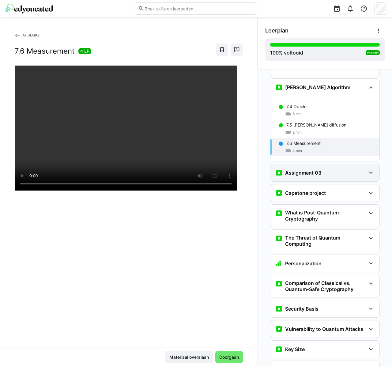
click at [323, 164] on div "Assignment 03" at bounding box center [325, 172] width 109 height 17
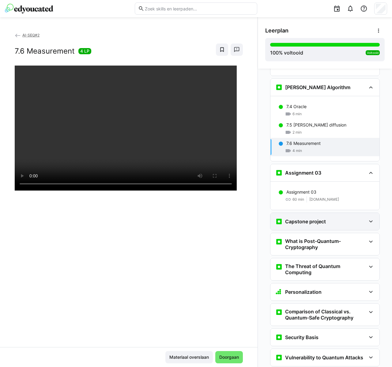
click at [322, 220] on div "Capstone project" at bounding box center [325, 221] width 109 height 17
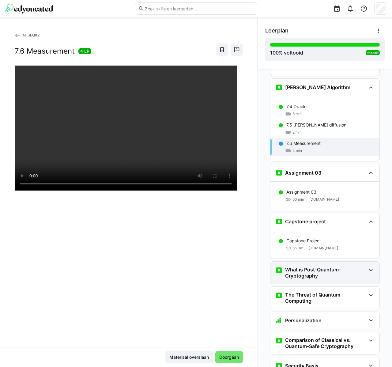
click at [325, 267] on h3 "What is Post-Quantum-Cryptography" at bounding box center [325, 273] width 81 height 12
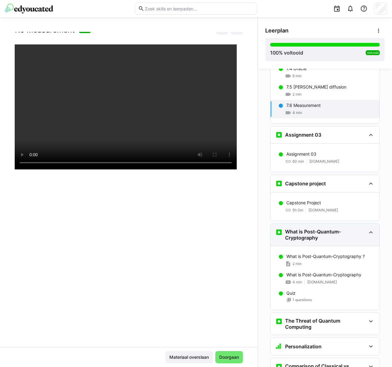
scroll to position [915, 0]
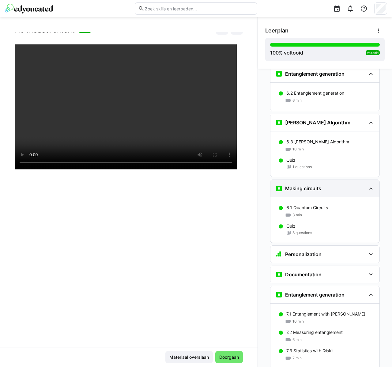
click at [313, 185] on h3 "Making circuits" at bounding box center [303, 188] width 36 height 6
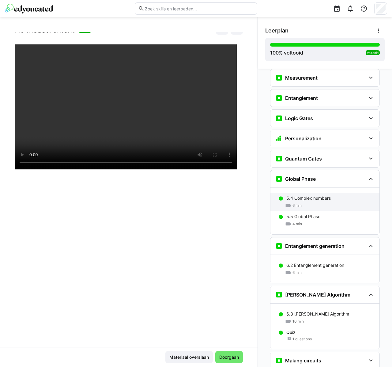
scroll to position [739, 0]
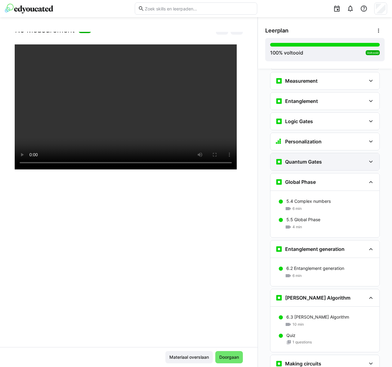
click at [315, 160] on div "Quantum Gates" at bounding box center [325, 161] width 109 height 17
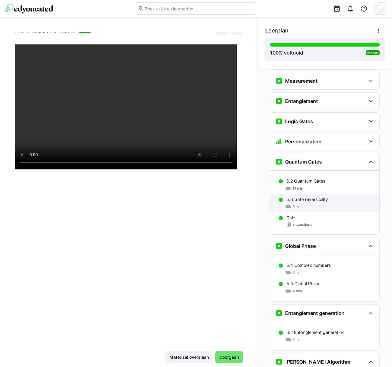
click at [317, 204] on div "5 min" at bounding box center [331, 207] width 88 height 6
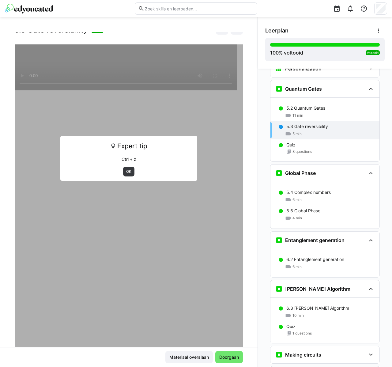
scroll to position [814, 0]
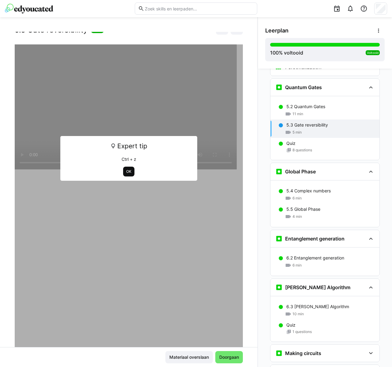
click at [130, 172] on span "OK" at bounding box center [128, 172] width 11 height 10
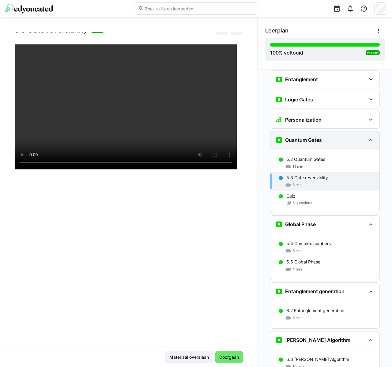
scroll to position [714, 0]
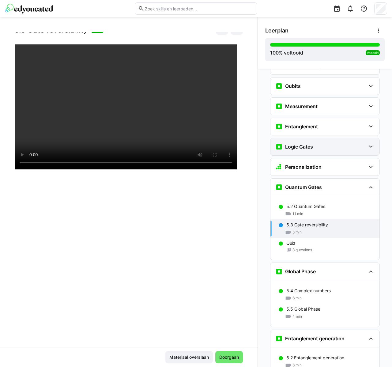
click at [307, 144] on h3 "Logic Gates" at bounding box center [299, 147] width 28 height 6
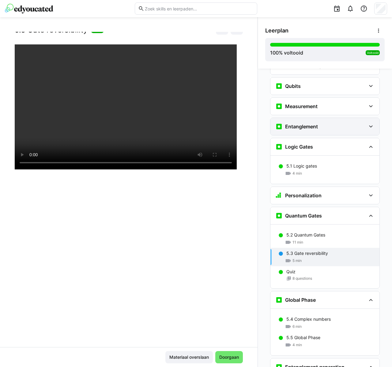
click at [308, 124] on h3 "Entanglement" at bounding box center [301, 127] width 33 height 6
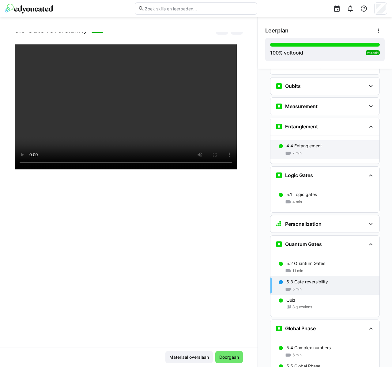
click at [305, 143] on p "4.4 Entanglement" at bounding box center [305, 146] width 36 height 6
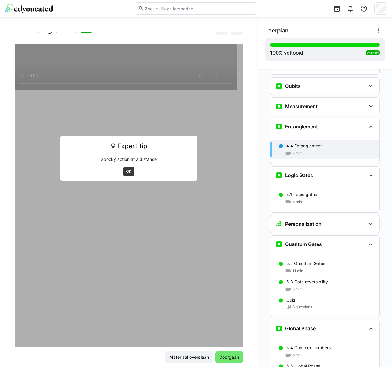
scroll to position [753, 0]
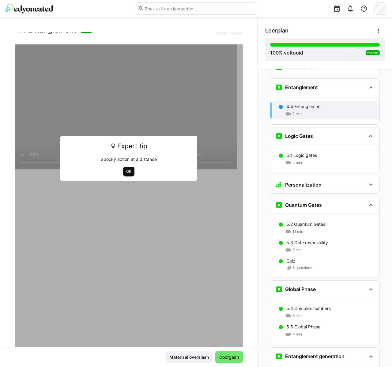
click at [128, 169] on span "OK" at bounding box center [129, 171] width 6 height 5
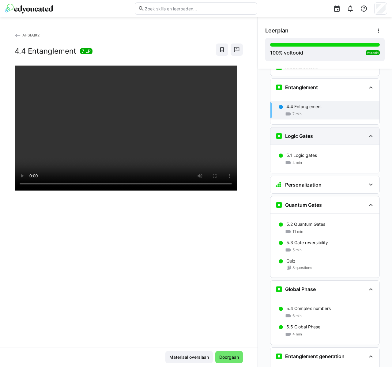
scroll to position [701, 0]
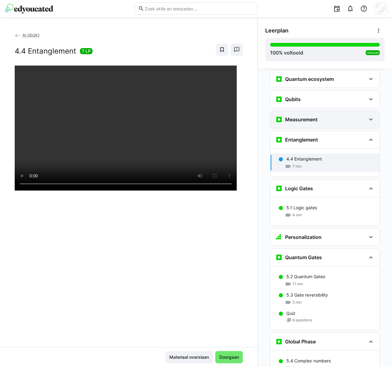
click at [301, 116] on div "Measurement" at bounding box center [325, 119] width 109 height 17
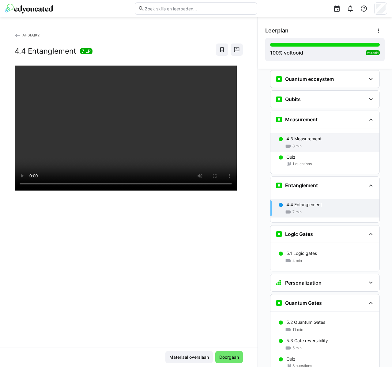
click at [305, 136] on p "4.3 Measurement" at bounding box center [304, 139] width 35 height 6
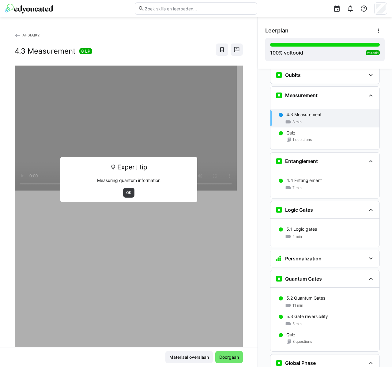
scroll to position [733, 0]
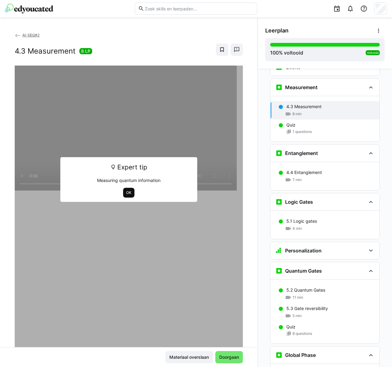
click at [130, 191] on span "OK" at bounding box center [128, 193] width 11 height 10
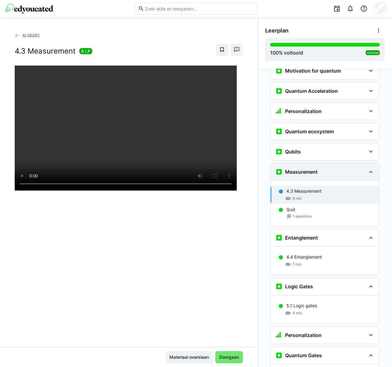
scroll to position [649, 0]
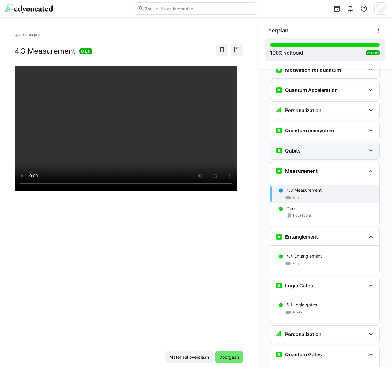
click at [316, 142] on div "Qubits" at bounding box center [325, 150] width 109 height 17
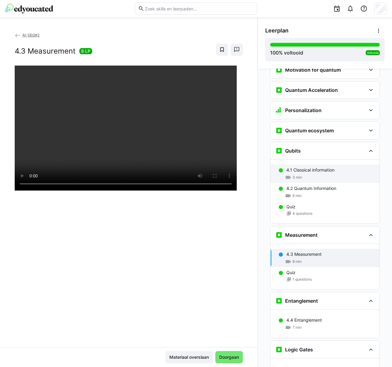
click at [313, 174] on div "3 min" at bounding box center [331, 177] width 88 height 6
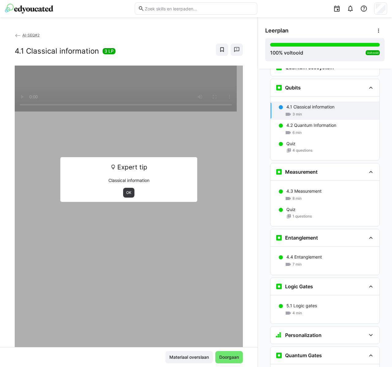
scroll to position [713, 0]
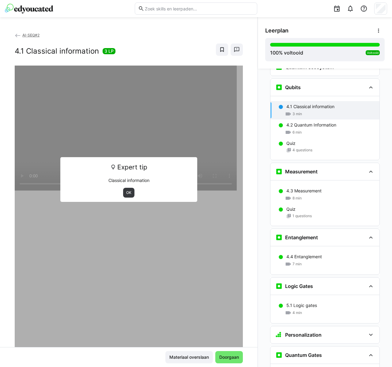
click at [126, 191] on span "OK" at bounding box center [129, 192] width 6 height 5
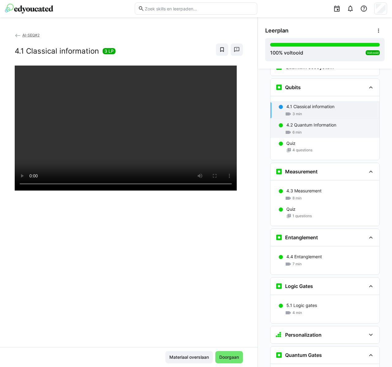
click at [308, 129] on div "6 min" at bounding box center [331, 132] width 88 height 6
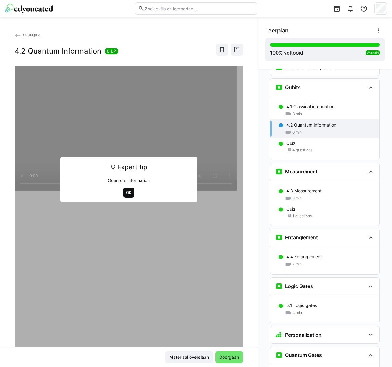
click at [131, 190] on span "OK" at bounding box center [128, 193] width 11 height 10
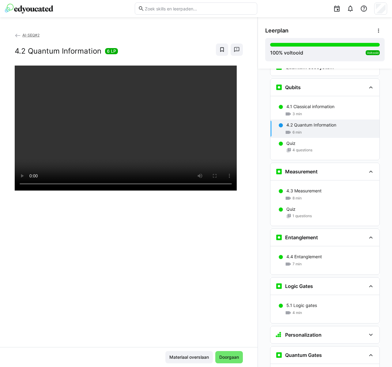
click at [182, 214] on div at bounding box center [129, 249] width 228 height 367
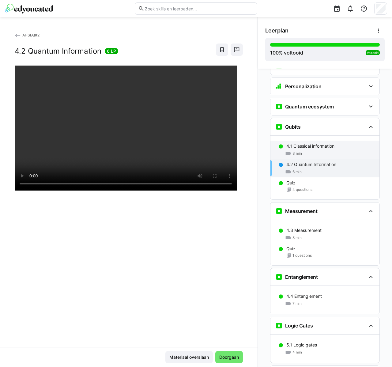
scroll to position [637, 0]
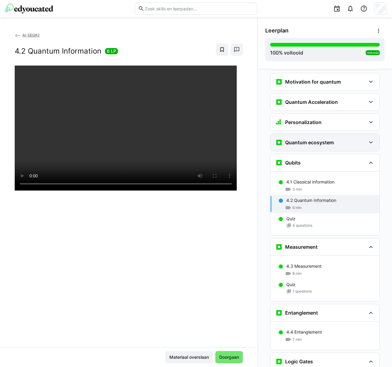
click at [316, 140] on h3 "Quantum ecosystem" at bounding box center [309, 143] width 49 height 6
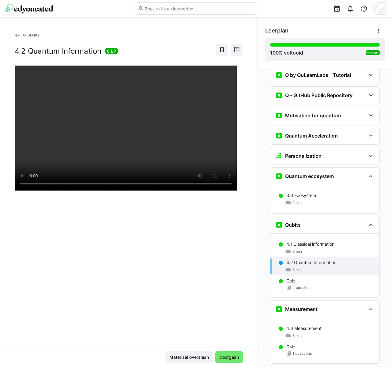
scroll to position [593, 0]
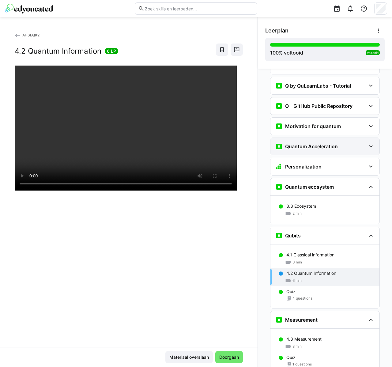
click at [316, 138] on div "Quantum Acceleration" at bounding box center [325, 146] width 109 height 17
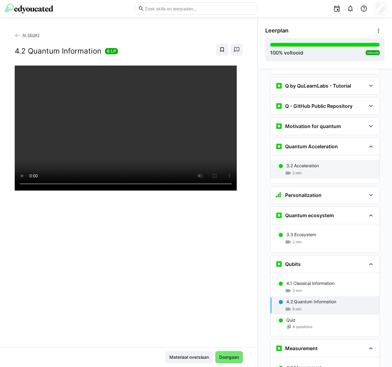
click at [302, 170] on div "2 min" at bounding box center [331, 173] width 88 height 6
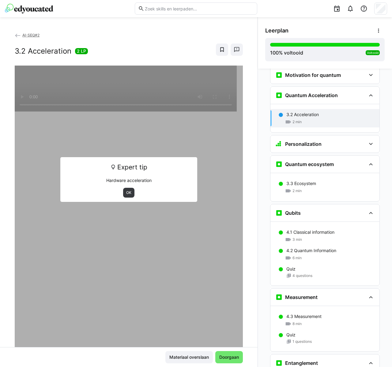
scroll to position [652, 0]
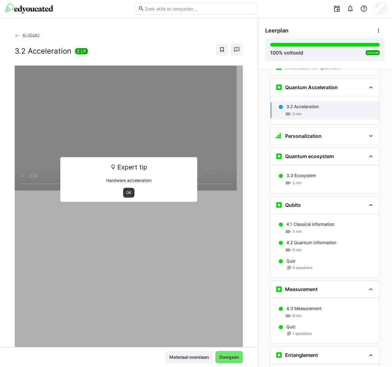
click at [185, 64] on div "AI-SEQ#2 3.2 Acceleration 2 LP" at bounding box center [129, 49] width 228 height 34
